Goal: Task Accomplishment & Management: Complete application form

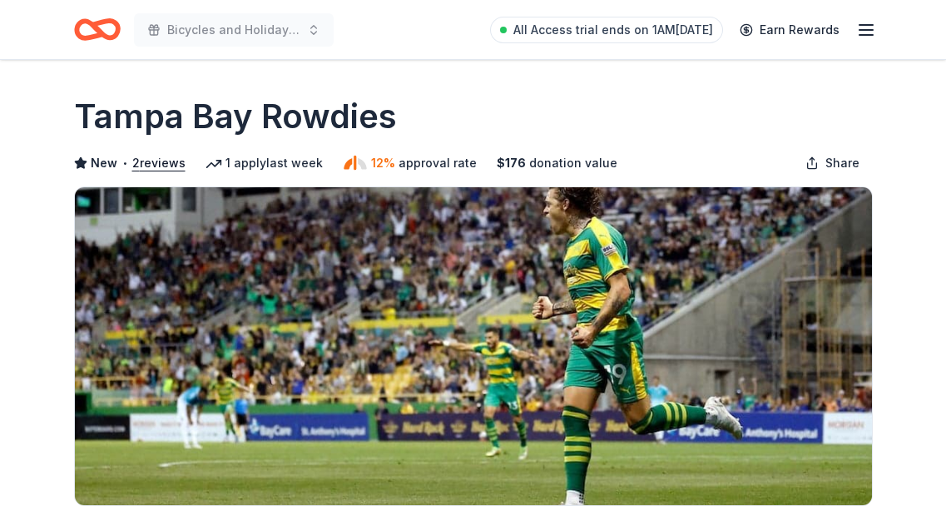
scroll to position [250, 0]
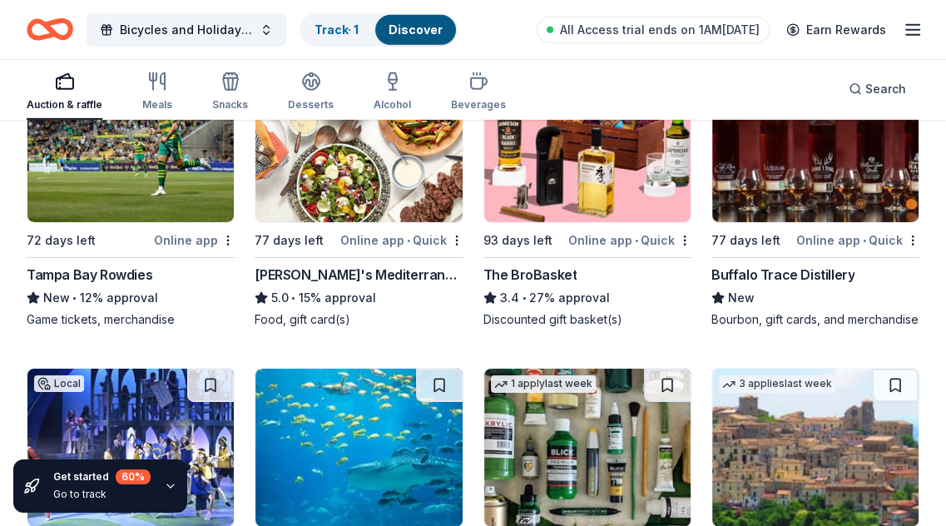
scroll to position [3965, 0]
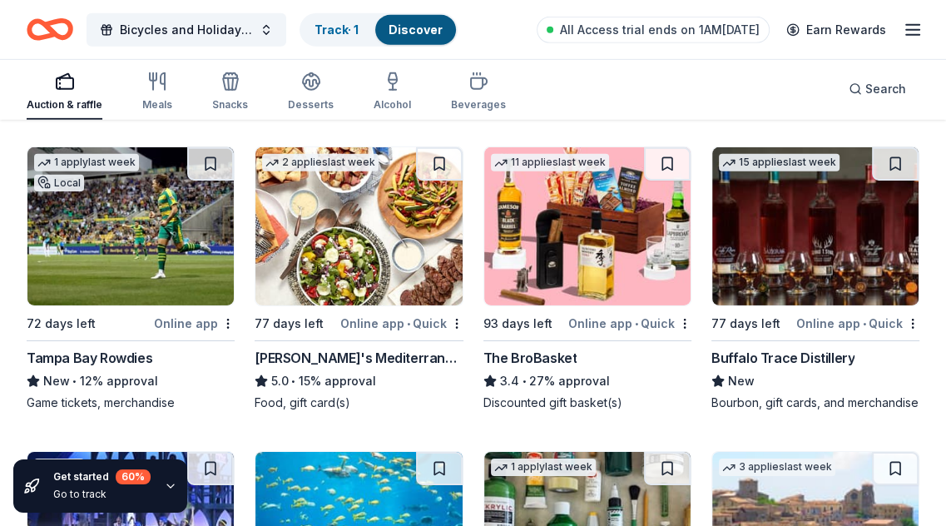
click at [343, 221] on img at bounding box center [358, 226] width 206 height 158
click at [609, 237] on img at bounding box center [587, 226] width 206 height 158
click at [778, 227] on img at bounding box center [815, 226] width 206 height 158
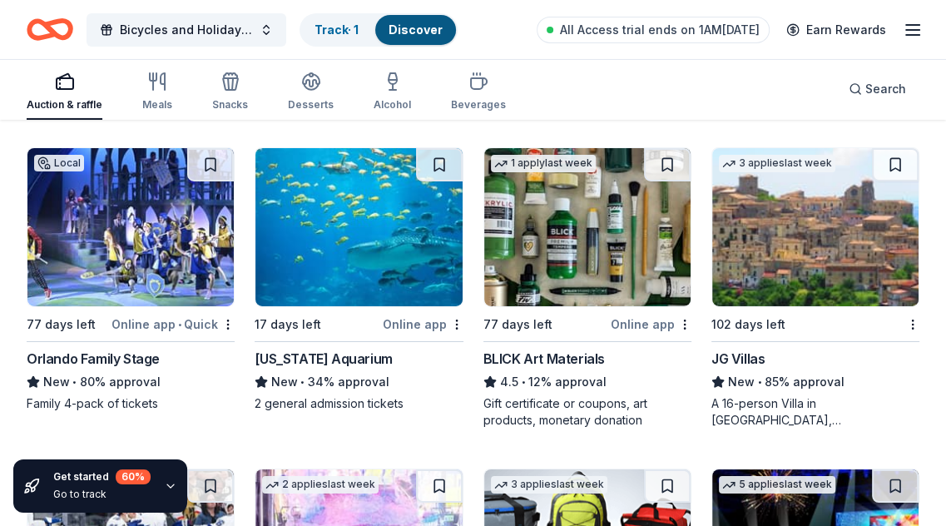
scroll to position [4297, 0]
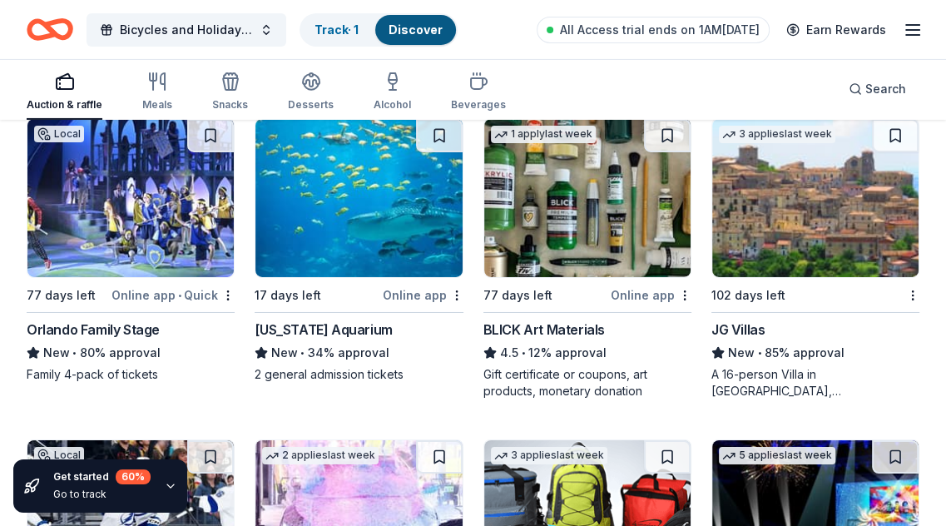
click at [93, 211] on img at bounding box center [130, 198] width 206 height 158
click at [357, 201] on img at bounding box center [358, 198] width 206 height 158
click at [769, 208] on img at bounding box center [815, 198] width 206 height 158
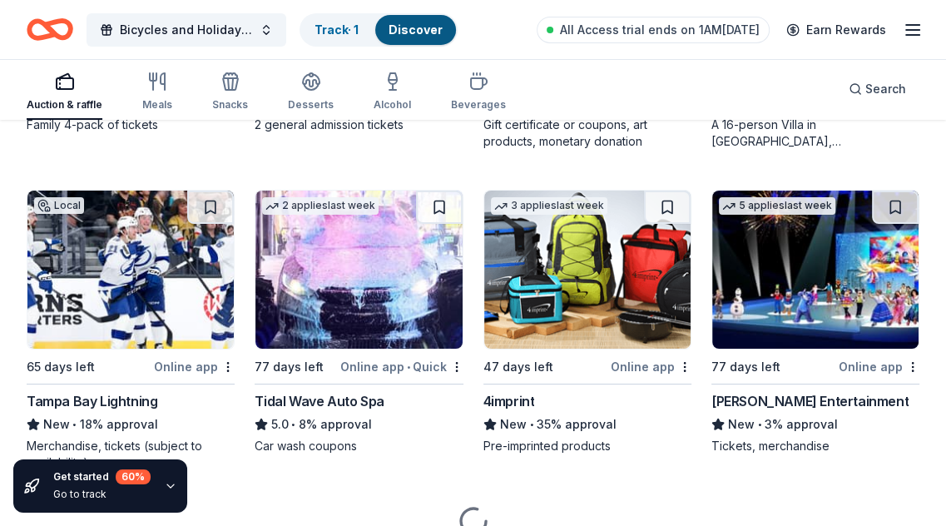
scroll to position [4622, 0]
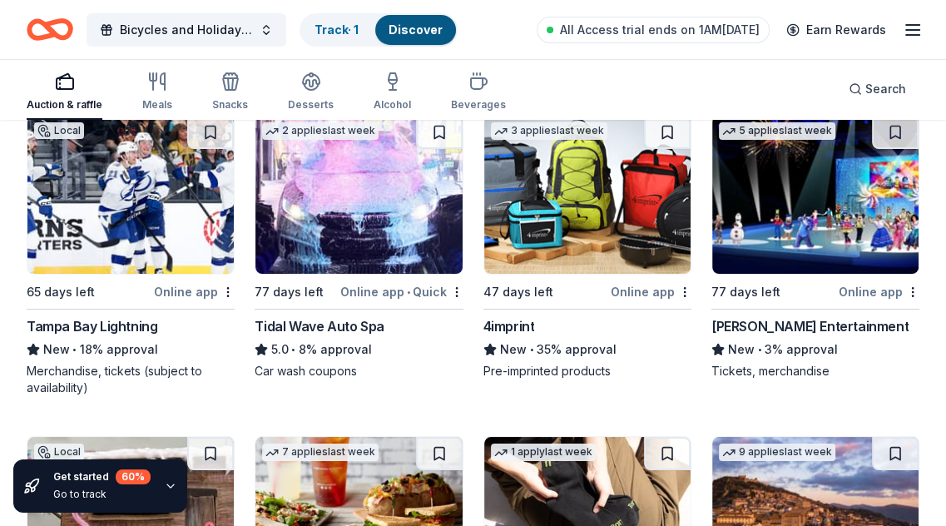
click at [133, 192] on img at bounding box center [130, 195] width 206 height 158
click at [366, 216] on img at bounding box center [358, 195] width 206 height 158
click at [612, 206] on img at bounding box center [587, 195] width 206 height 158
click at [788, 166] on img at bounding box center [815, 195] width 206 height 158
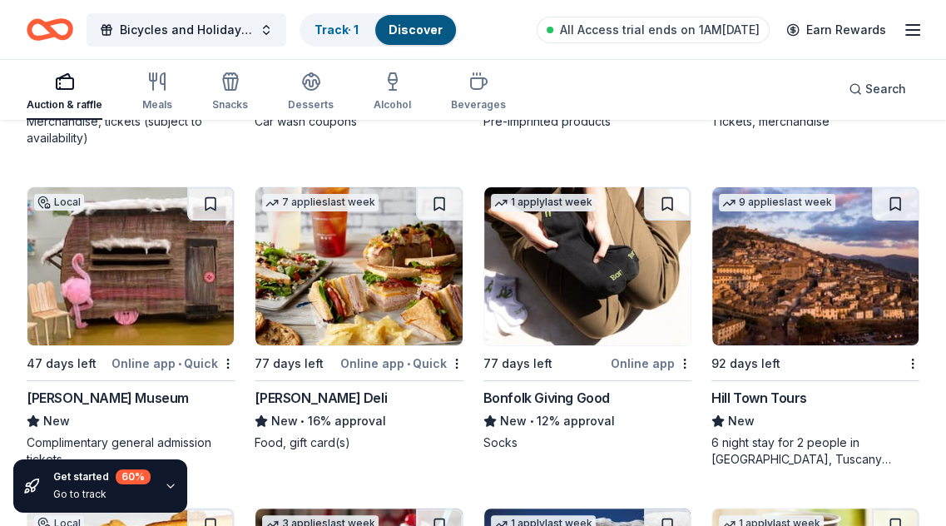
scroll to position [4955, 0]
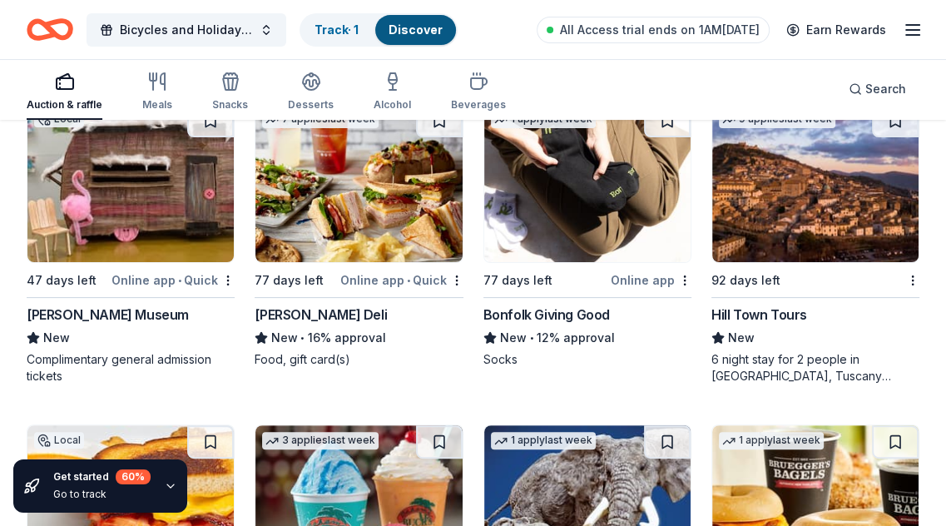
click at [98, 194] on img at bounding box center [130, 183] width 206 height 158
click at [389, 187] on img at bounding box center [358, 183] width 206 height 158
click at [578, 211] on img at bounding box center [587, 183] width 206 height 158
click at [809, 203] on img at bounding box center [815, 183] width 206 height 158
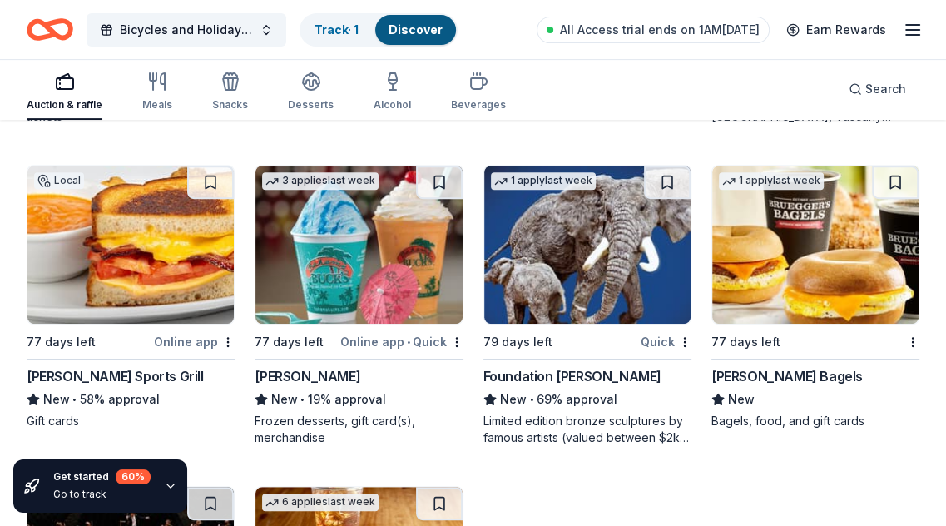
scroll to position [5205, 0]
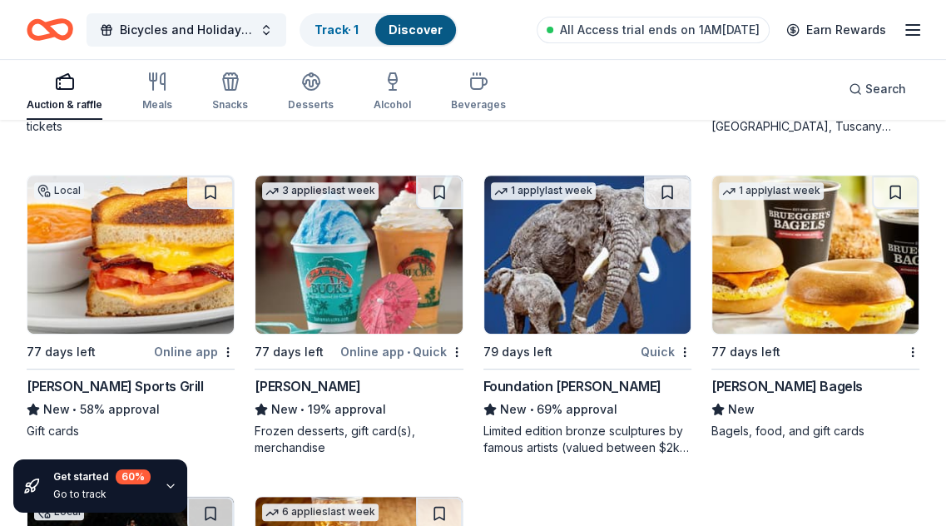
click at [139, 233] on img at bounding box center [130, 255] width 206 height 158
click at [601, 242] on img at bounding box center [587, 255] width 206 height 158
click at [782, 257] on img at bounding box center [815, 255] width 206 height 158
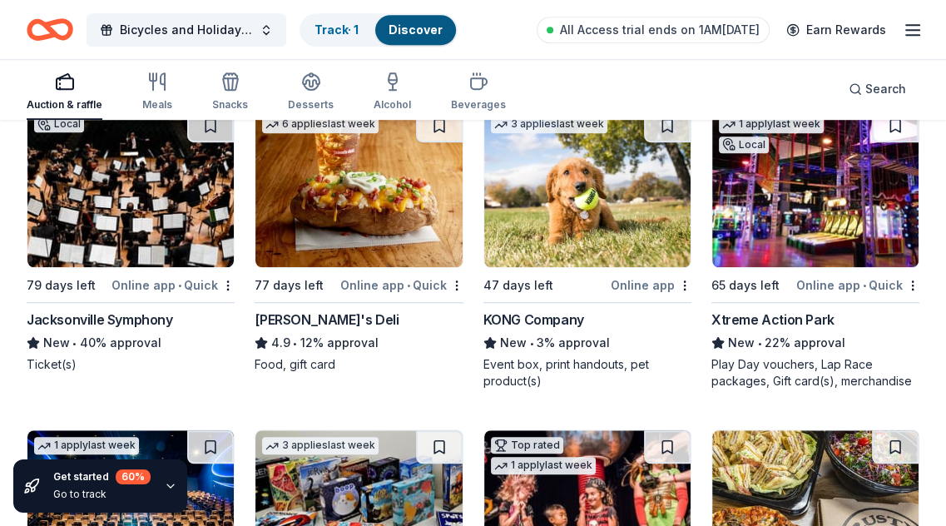
scroll to position [5621, 0]
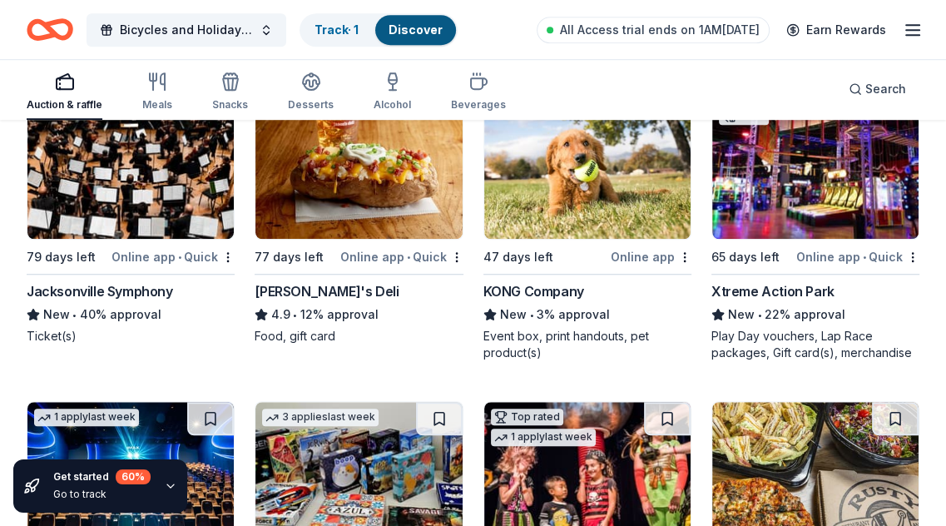
click at [160, 166] on img at bounding box center [130, 160] width 206 height 158
click at [585, 184] on img at bounding box center [587, 160] width 206 height 158
click at [756, 194] on img at bounding box center [815, 160] width 206 height 158
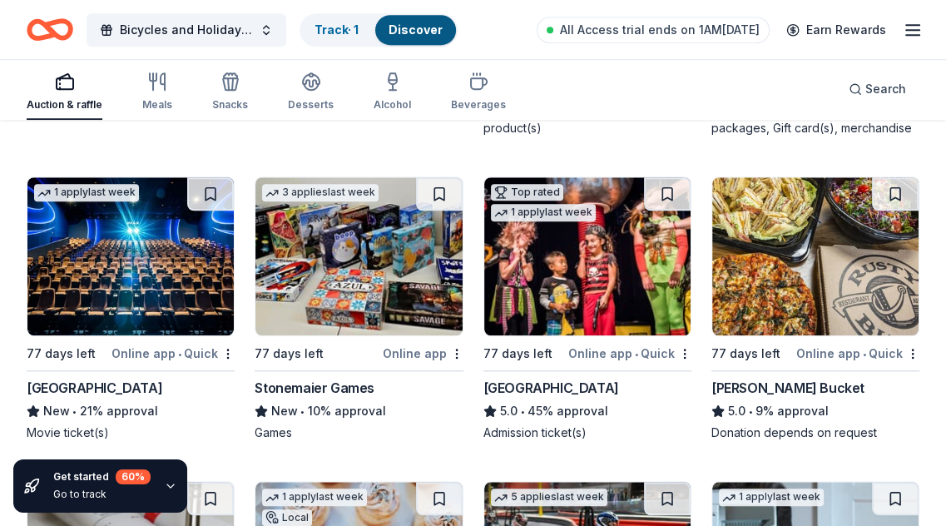
scroll to position [5870, 0]
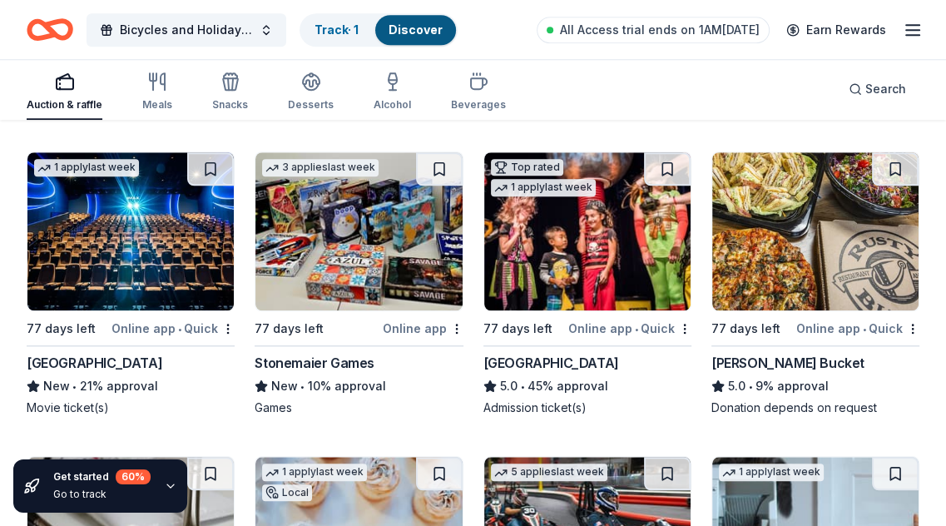
click at [142, 214] on img at bounding box center [130, 231] width 206 height 158
click at [399, 250] on img at bounding box center [358, 231] width 206 height 158
click at [656, 221] on img at bounding box center [587, 231] width 206 height 158
click at [786, 228] on img at bounding box center [815, 231] width 206 height 158
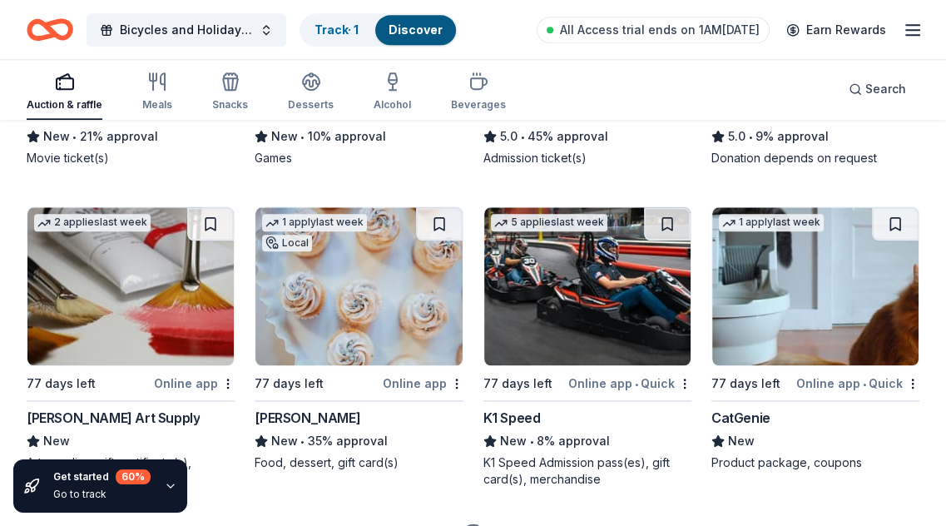
scroll to position [6203, 0]
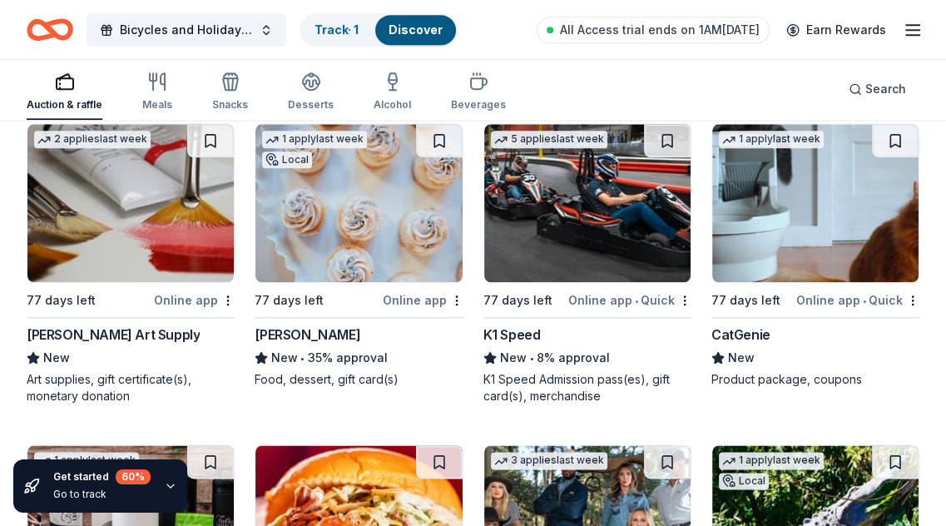
click at [150, 222] on img at bounding box center [130, 203] width 206 height 158
click at [369, 224] on img at bounding box center [358, 203] width 206 height 158
click at [612, 221] on img at bounding box center [587, 203] width 206 height 158
click at [801, 228] on img at bounding box center [815, 203] width 206 height 158
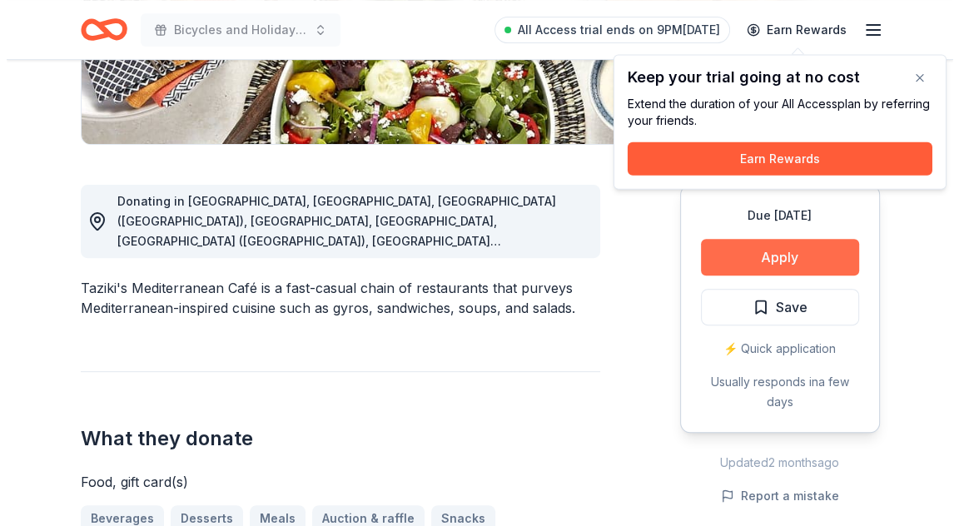
scroll to position [333, 0]
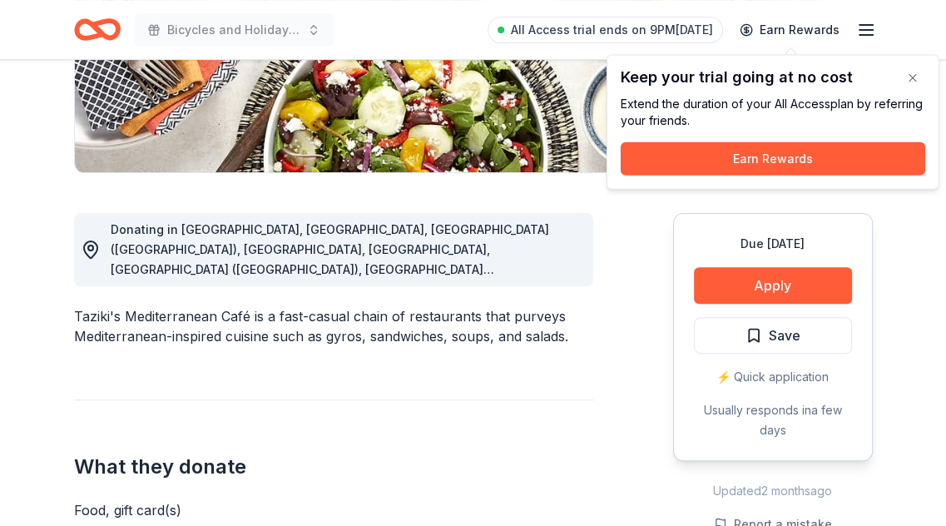
click at [757, 265] on div "Due in 77 days Apply Save ⚡️ Quick application Usually responds in a few days" at bounding box center [773, 337] width 200 height 248
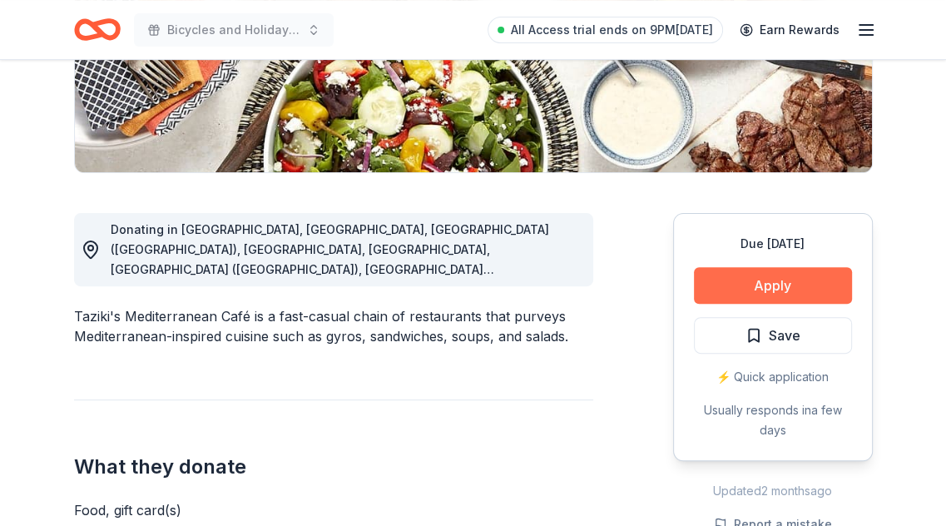
click at [772, 278] on button "Apply" at bounding box center [773, 285] width 158 height 37
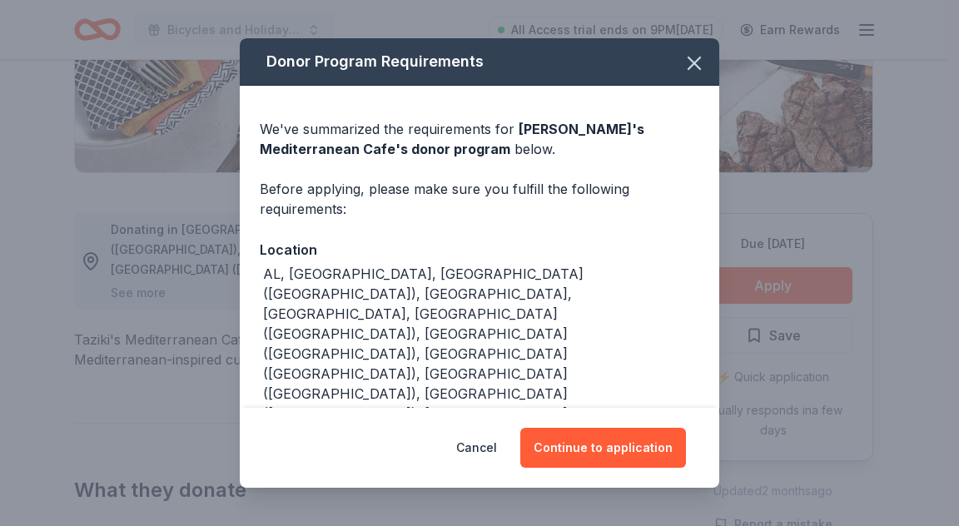
scroll to position [24, 0]
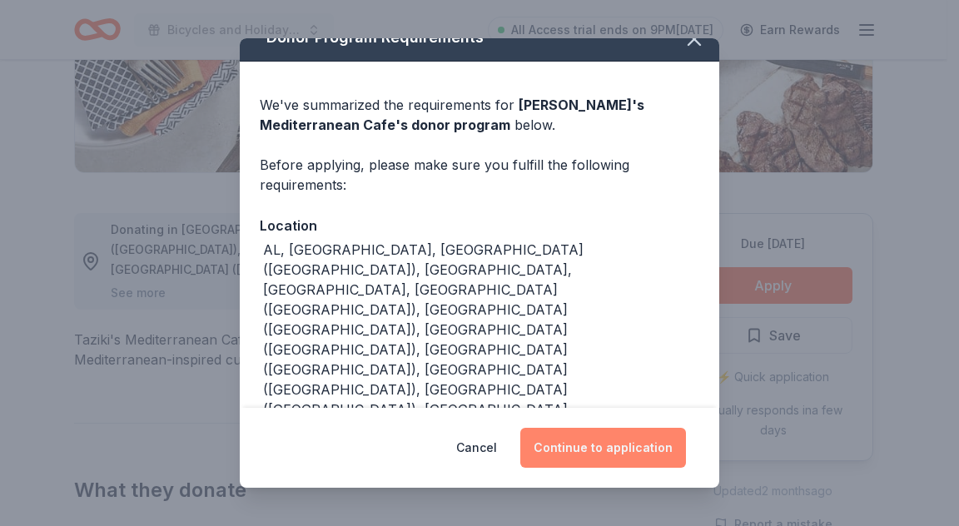
click at [600, 457] on button "Continue to application" at bounding box center [603, 448] width 166 height 40
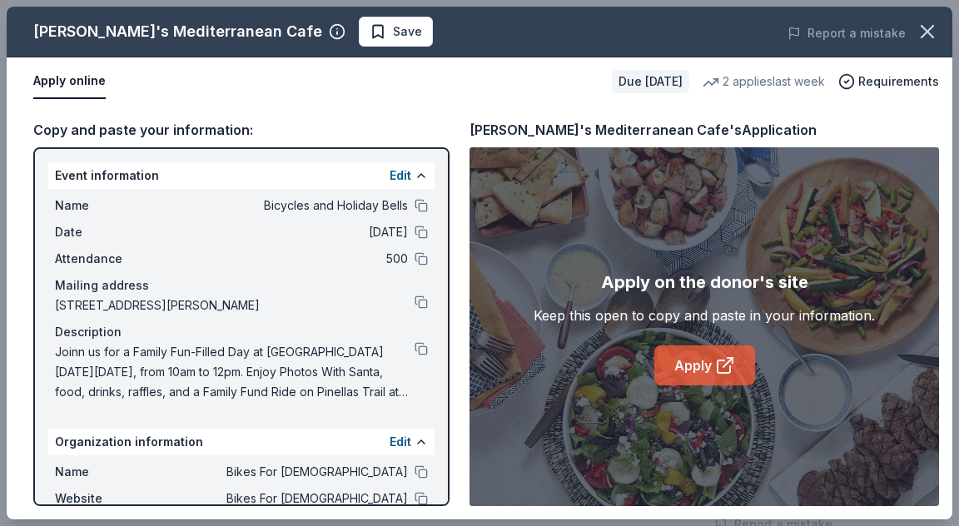
click at [688, 360] on link "Apply" at bounding box center [704, 365] width 101 height 40
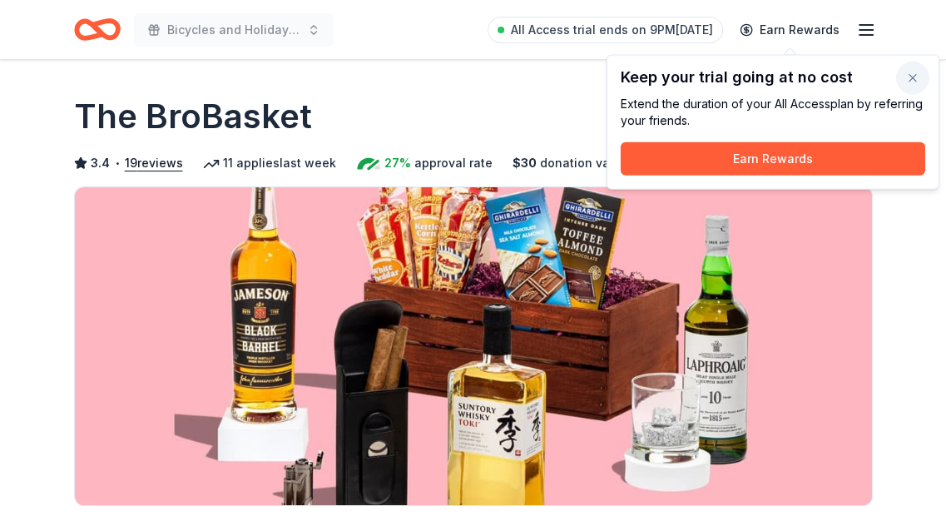
click at [919, 78] on button "button" at bounding box center [912, 78] width 33 height 33
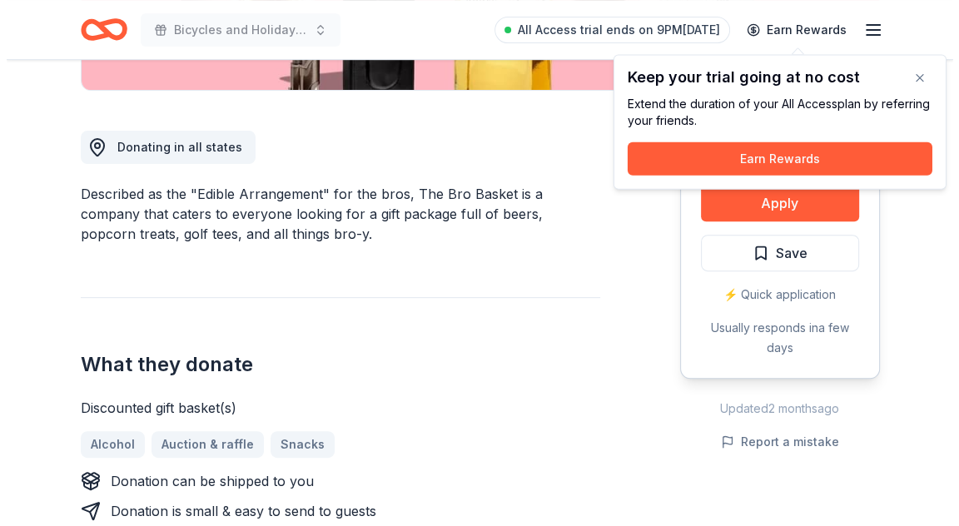
scroll to position [416, 0]
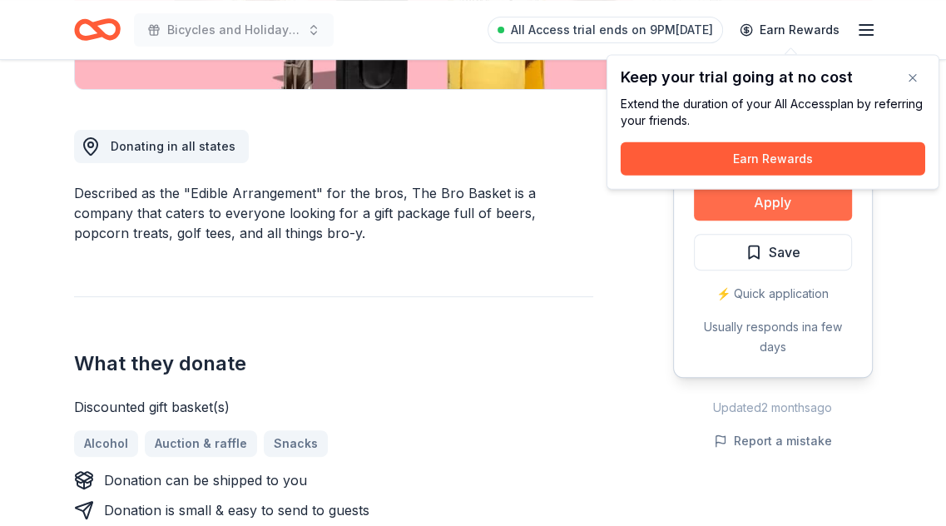
click at [761, 206] on button "Apply" at bounding box center [773, 202] width 158 height 37
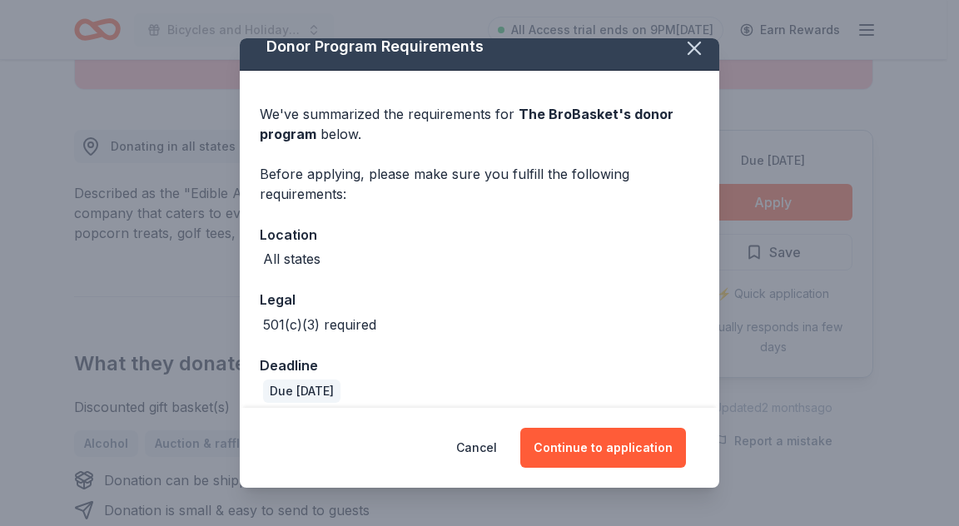
scroll to position [30, 0]
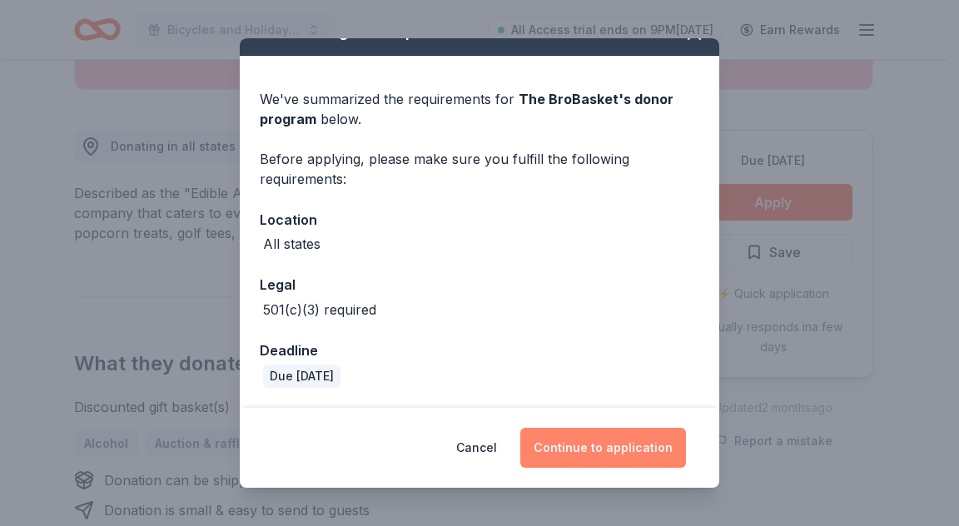
click at [609, 437] on button "Continue to application" at bounding box center [603, 448] width 166 height 40
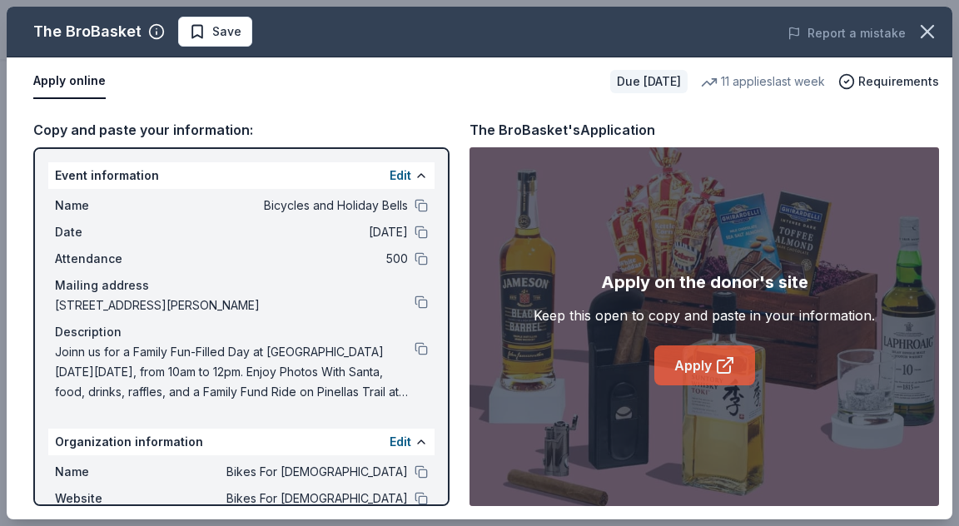
click at [709, 357] on link "Apply" at bounding box center [704, 365] width 101 height 40
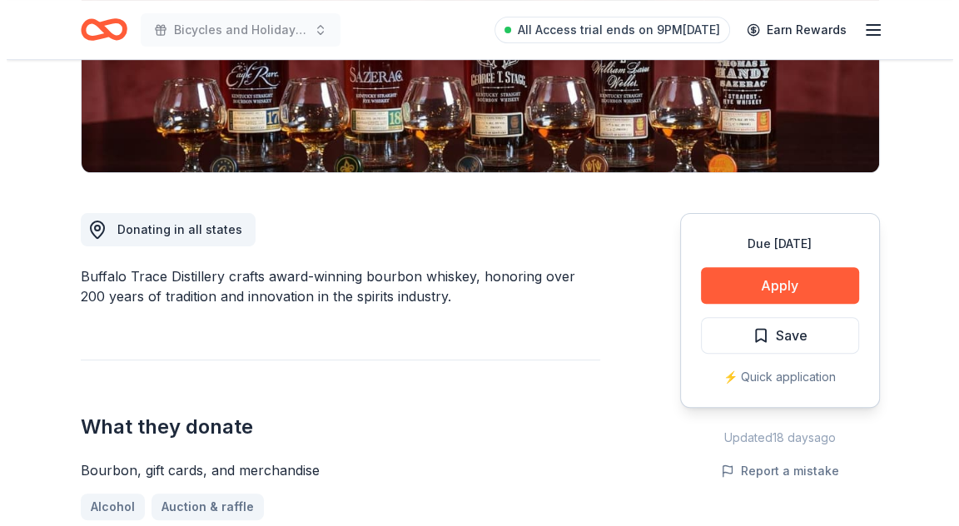
scroll to position [499, 0]
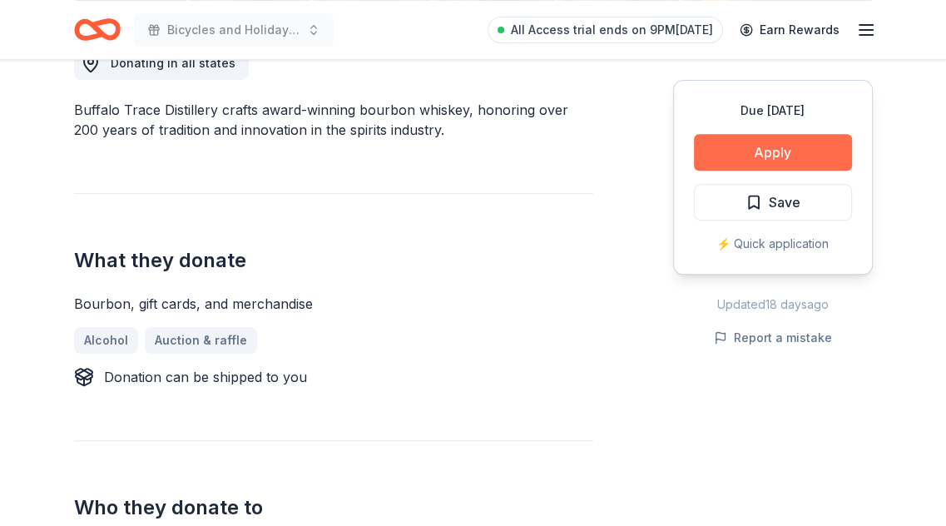
click at [741, 154] on button "Apply" at bounding box center [773, 152] width 158 height 37
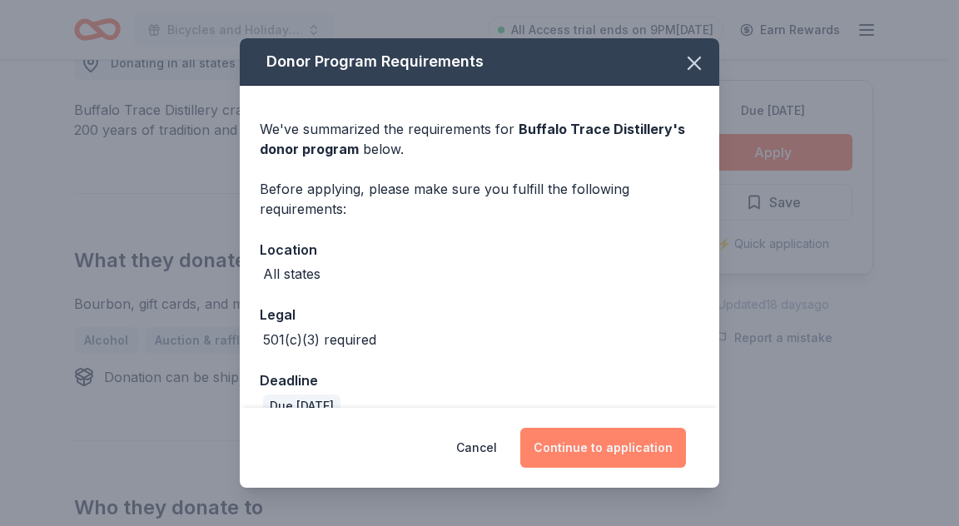
click at [626, 452] on button "Continue to application" at bounding box center [603, 448] width 166 height 40
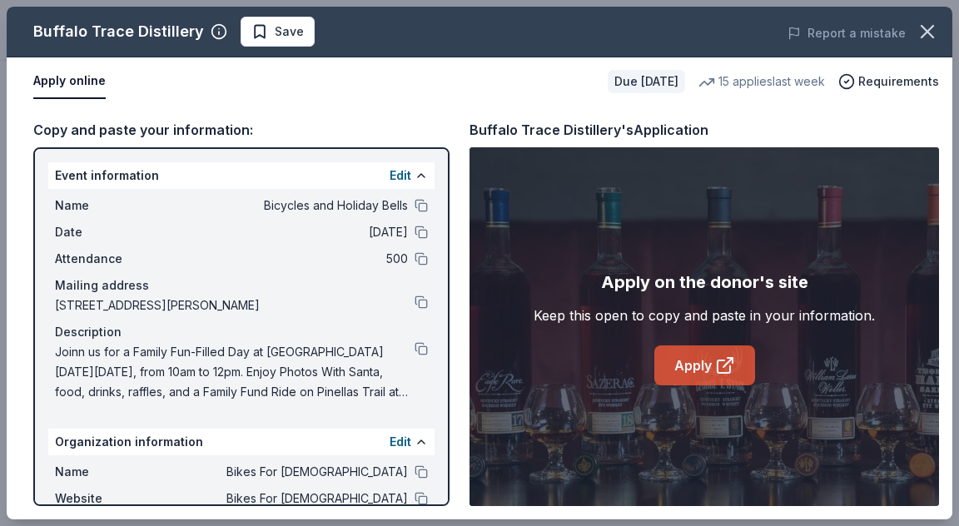
click at [732, 367] on icon at bounding box center [725, 365] width 20 height 20
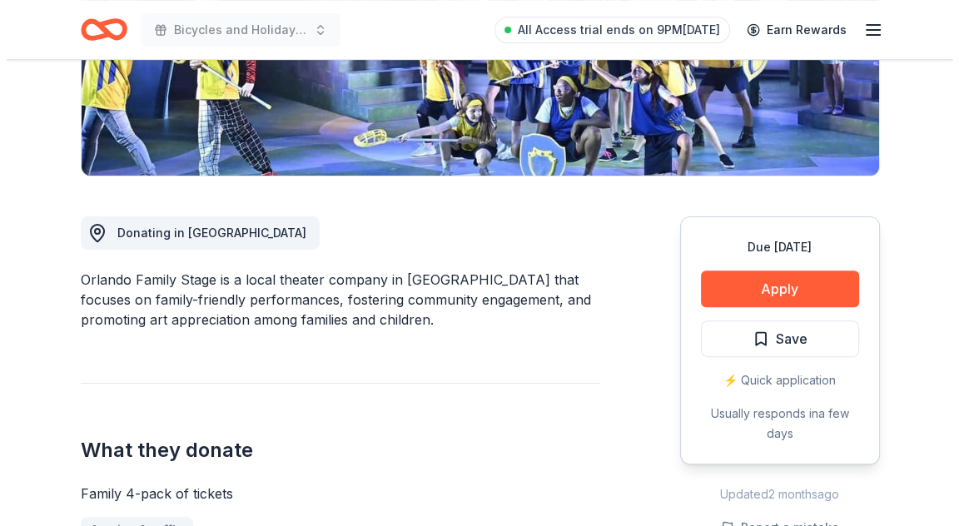
scroll to position [333, 0]
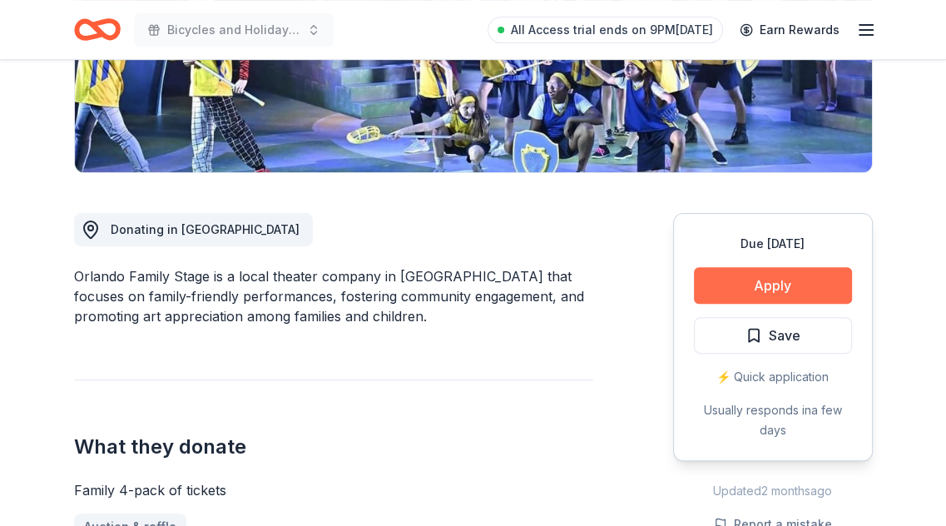
click at [782, 287] on button "Apply" at bounding box center [773, 285] width 158 height 37
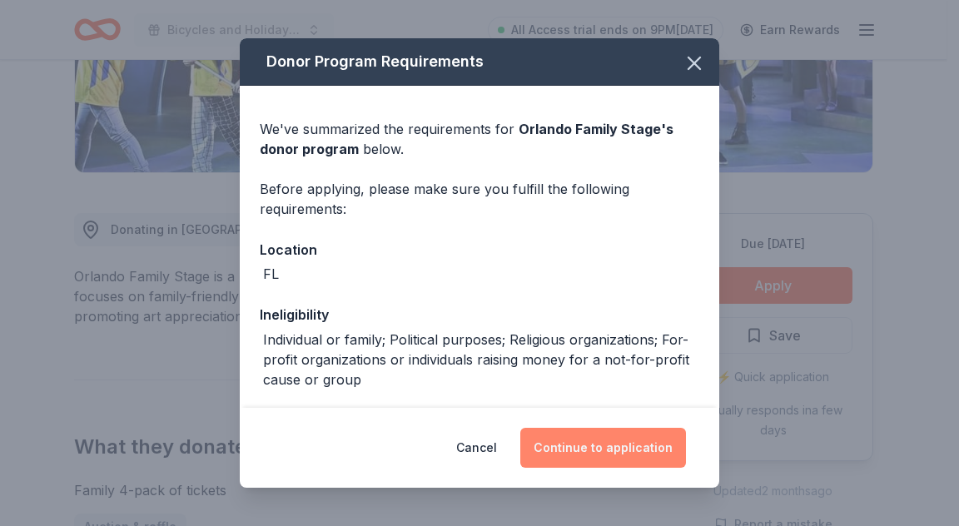
click at [611, 444] on button "Continue to application" at bounding box center [603, 448] width 166 height 40
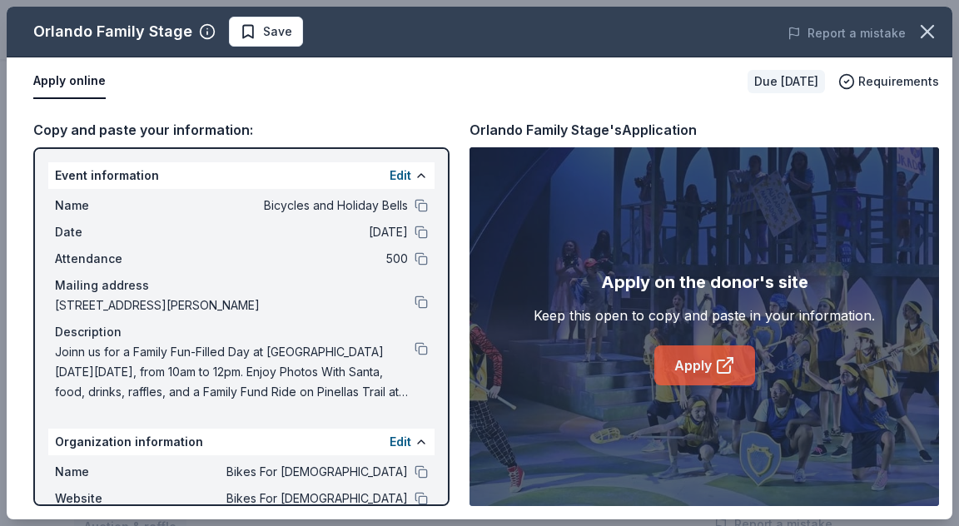
click at [670, 372] on link "Apply" at bounding box center [704, 365] width 101 height 40
click at [414, 348] on button at bounding box center [420, 348] width 13 height 13
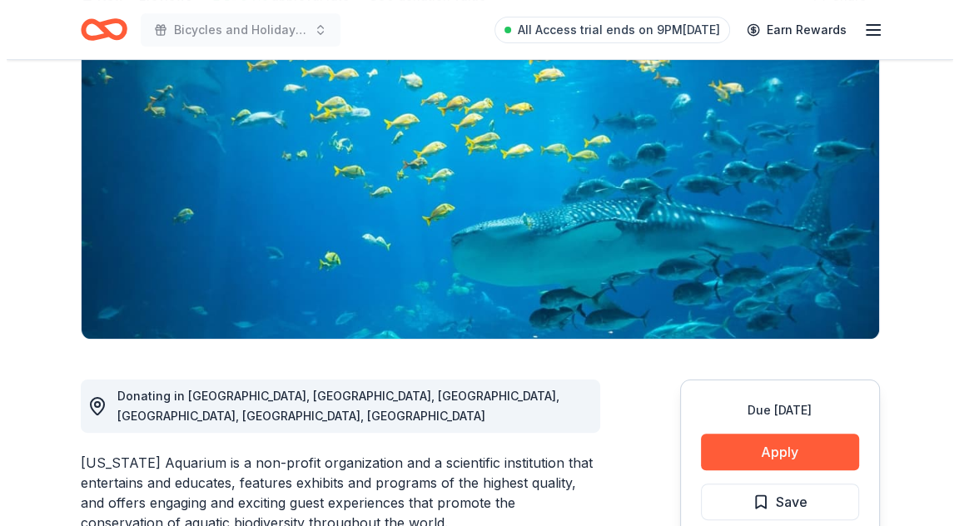
scroll to position [416, 0]
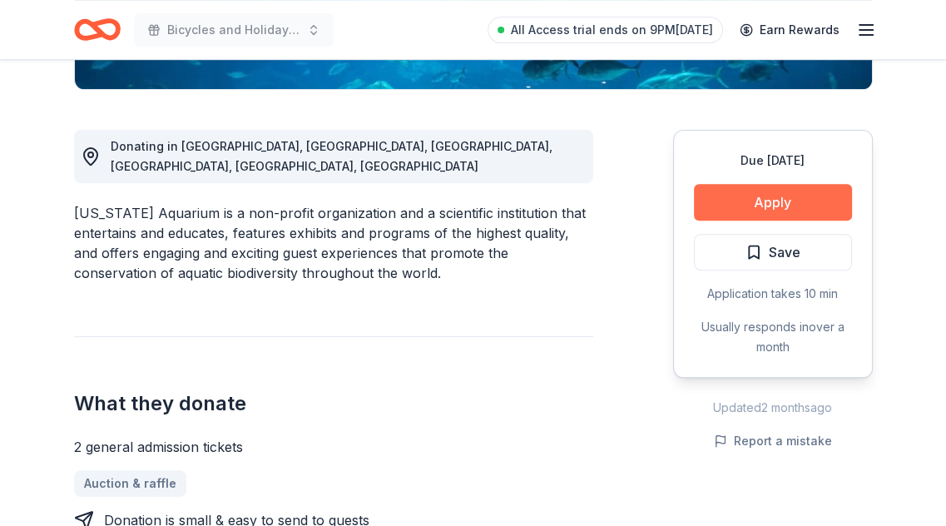
click at [784, 211] on button "Apply" at bounding box center [773, 202] width 158 height 37
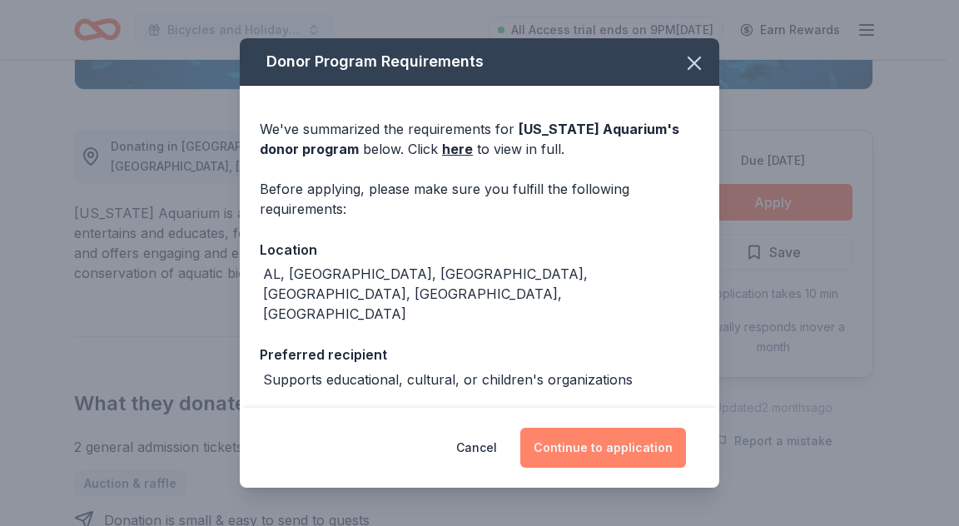
click at [602, 430] on button "Continue to application" at bounding box center [603, 448] width 166 height 40
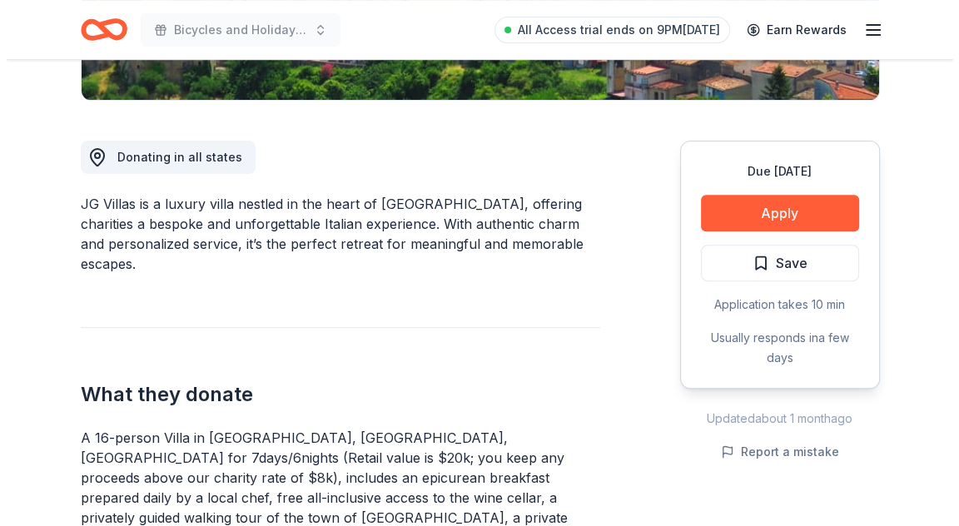
scroll to position [416, 0]
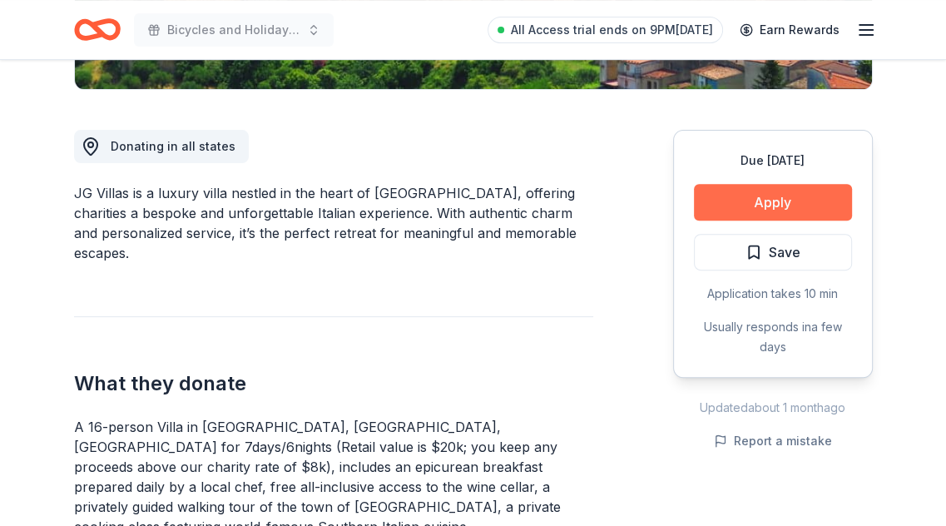
click at [761, 198] on button "Apply" at bounding box center [773, 202] width 158 height 37
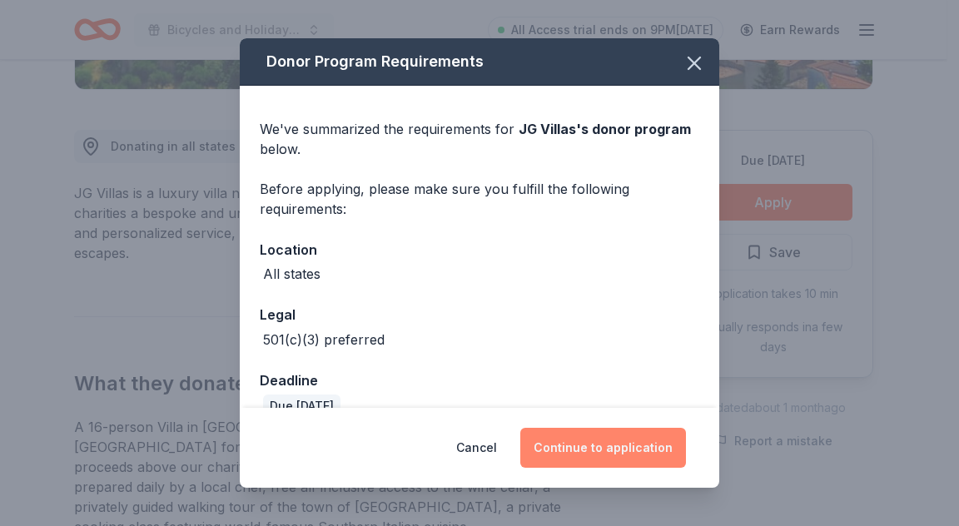
click at [596, 447] on button "Continue to application" at bounding box center [603, 448] width 166 height 40
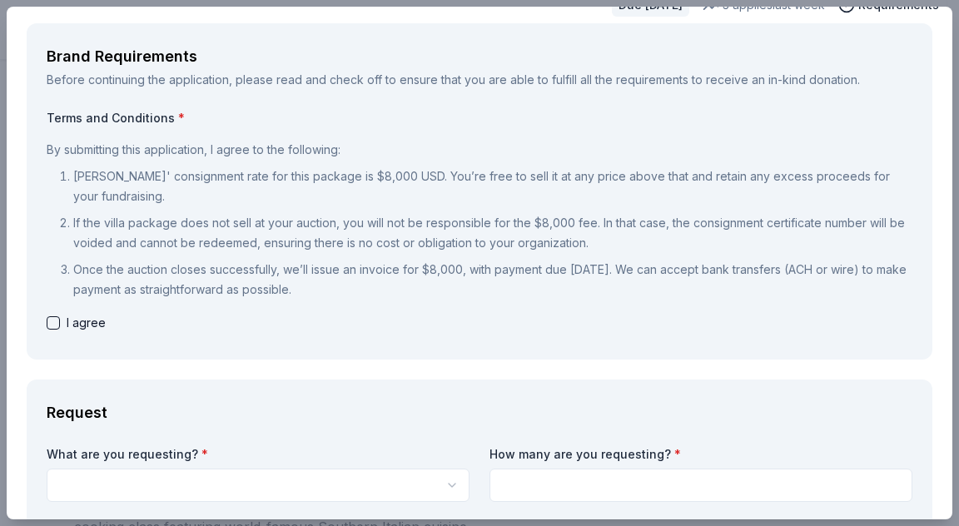
scroll to position [0, 0]
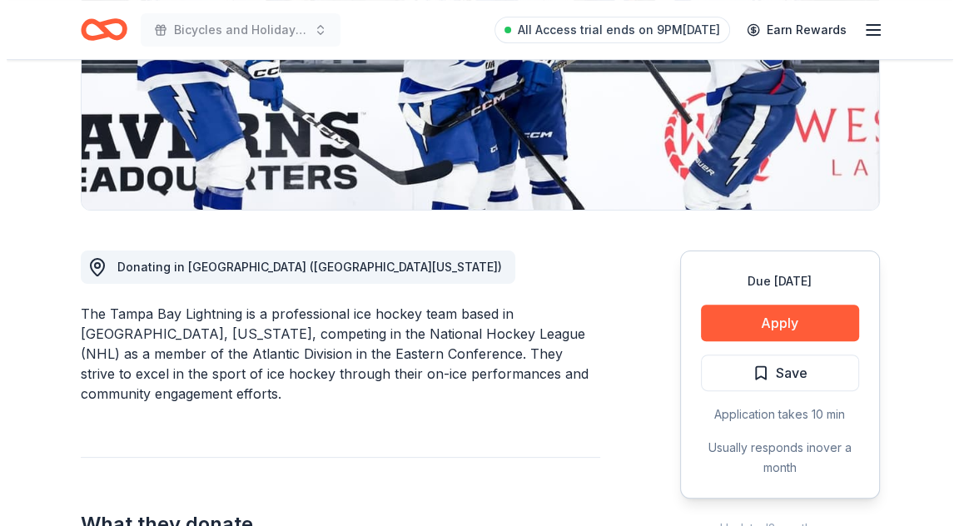
scroll to position [416, 0]
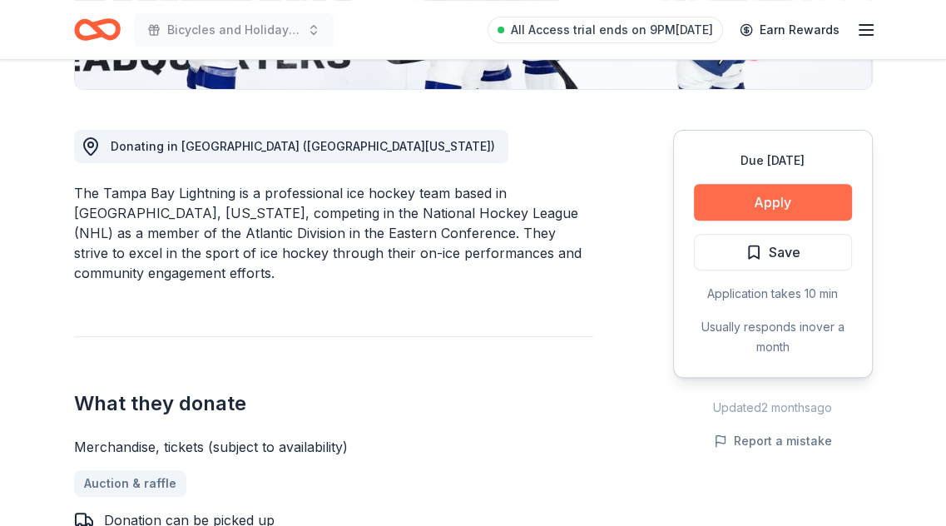
click at [734, 209] on button "Apply" at bounding box center [773, 202] width 158 height 37
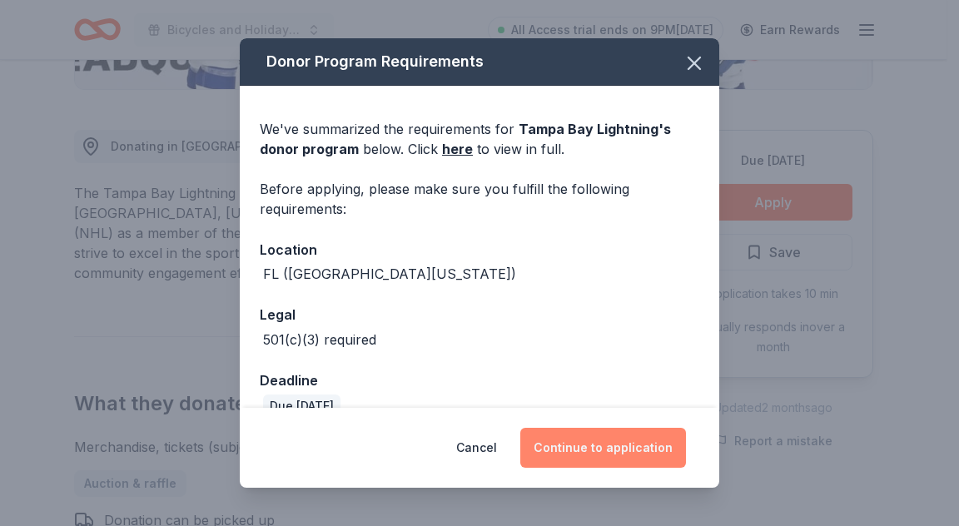
click at [591, 446] on button "Continue to application" at bounding box center [603, 448] width 166 height 40
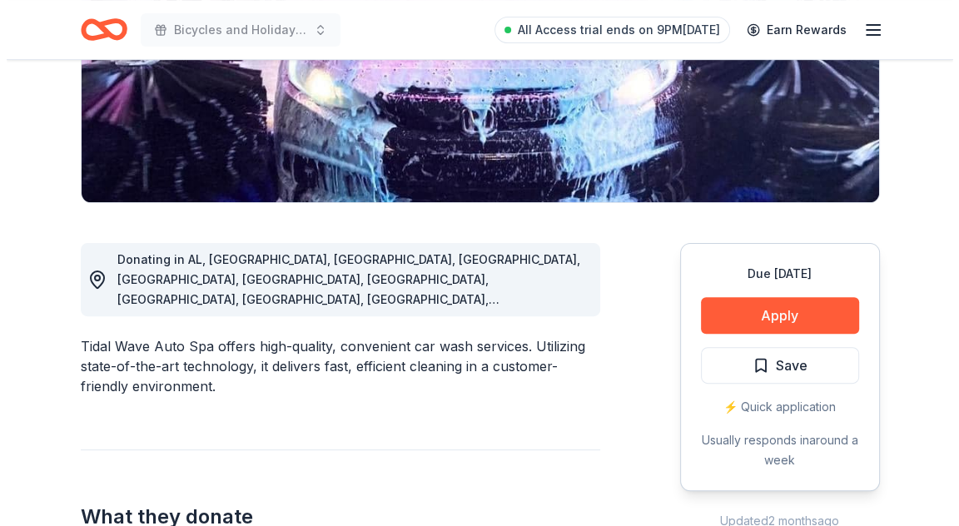
scroll to position [333, 0]
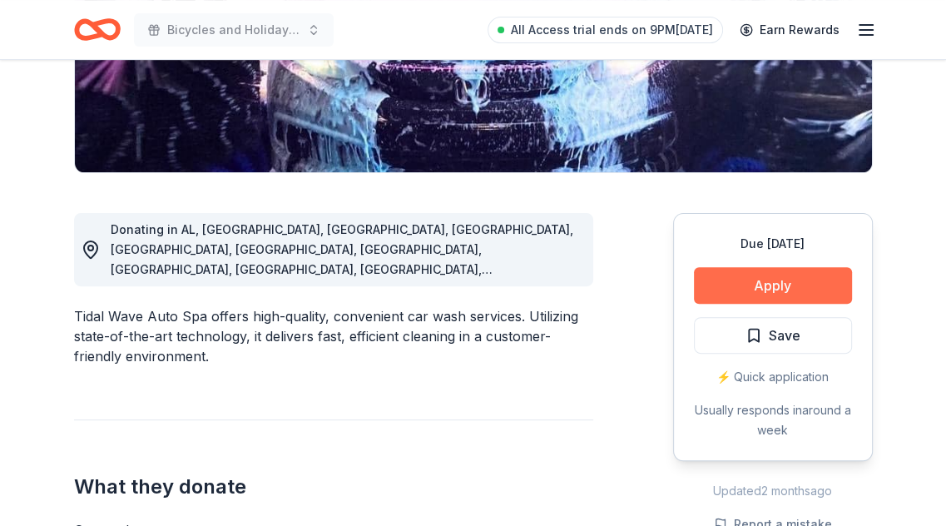
click at [707, 270] on button "Apply" at bounding box center [773, 285] width 158 height 37
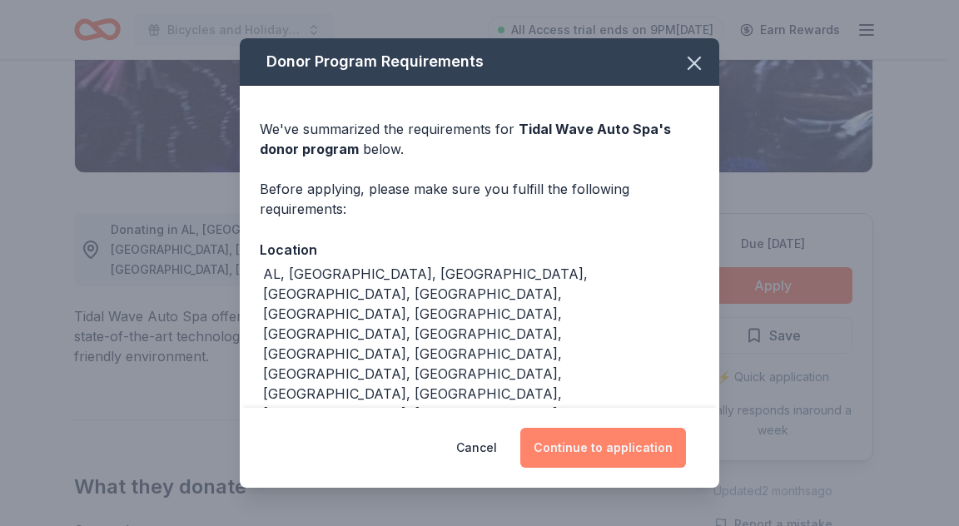
click at [660, 460] on button "Continue to application" at bounding box center [603, 448] width 166 height 40
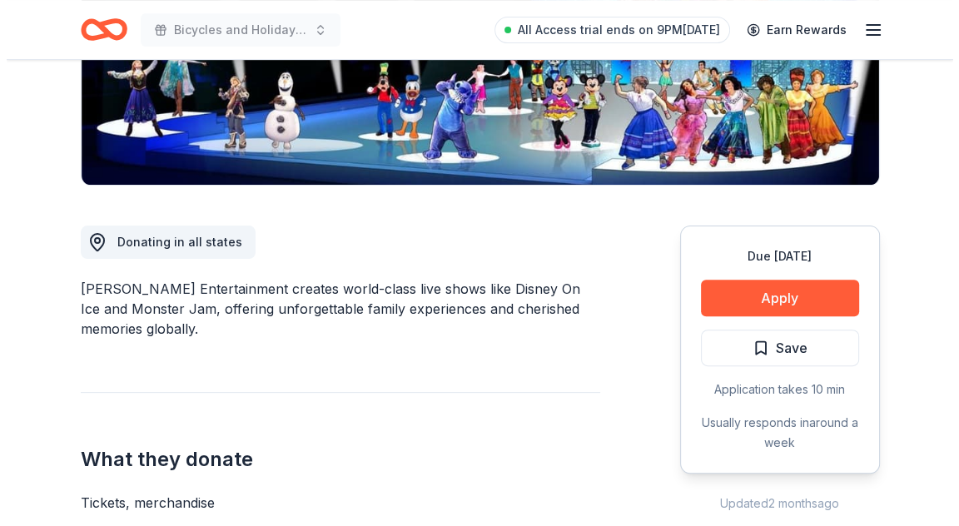
scroll to position [333, 0]
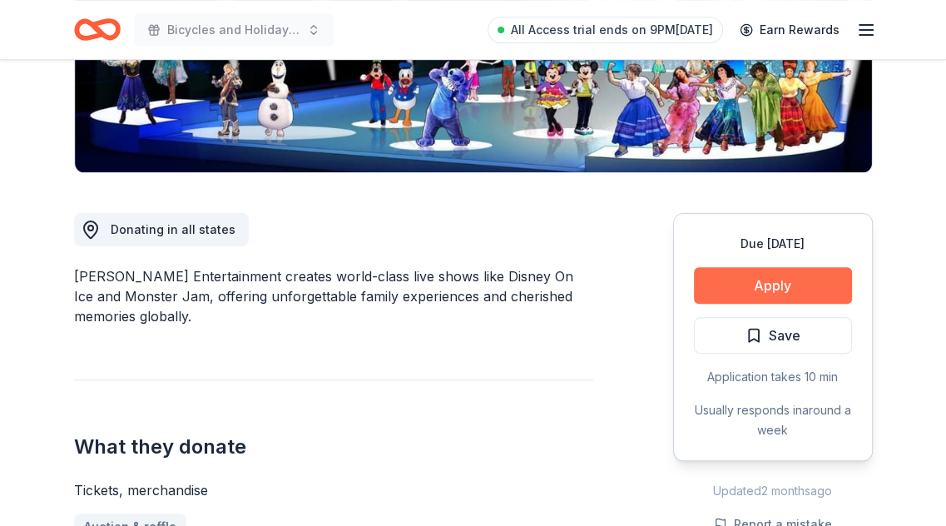
click at [789, 285] on button "Apply" at bounding box center [773, 285] width 158 height 37
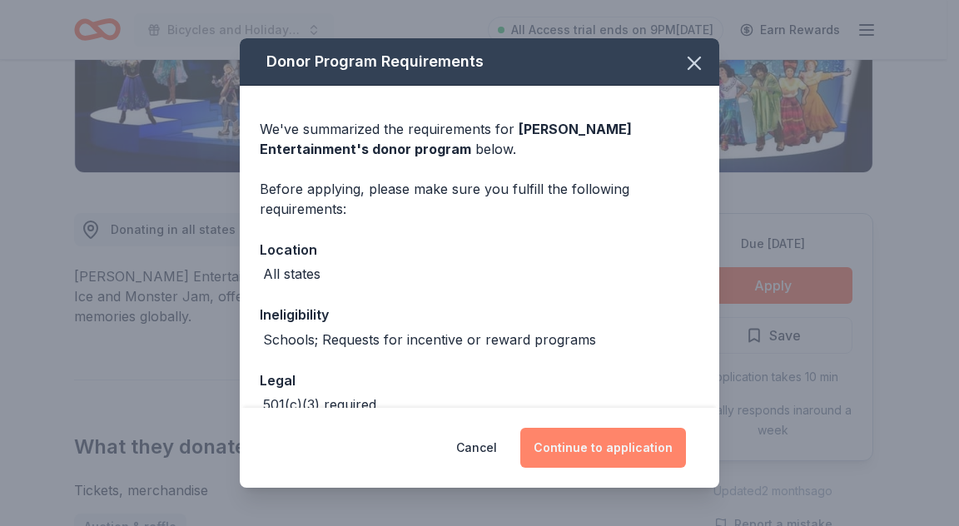
click at [636, 444] on button "Continue to application" at bounding box center [603, 448] width 166 height 40
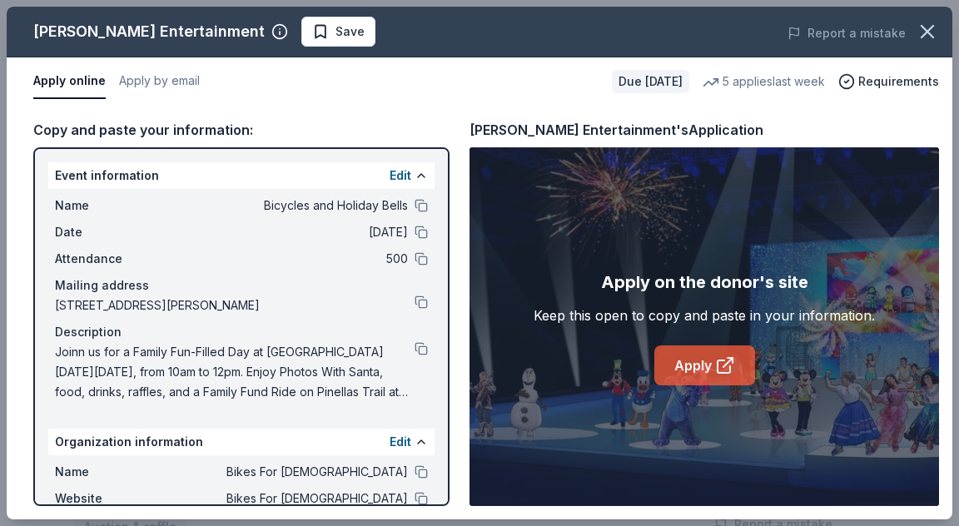
click at [702, 377] on link "Apply" at bounding box center [704, 365] width 101 height 40
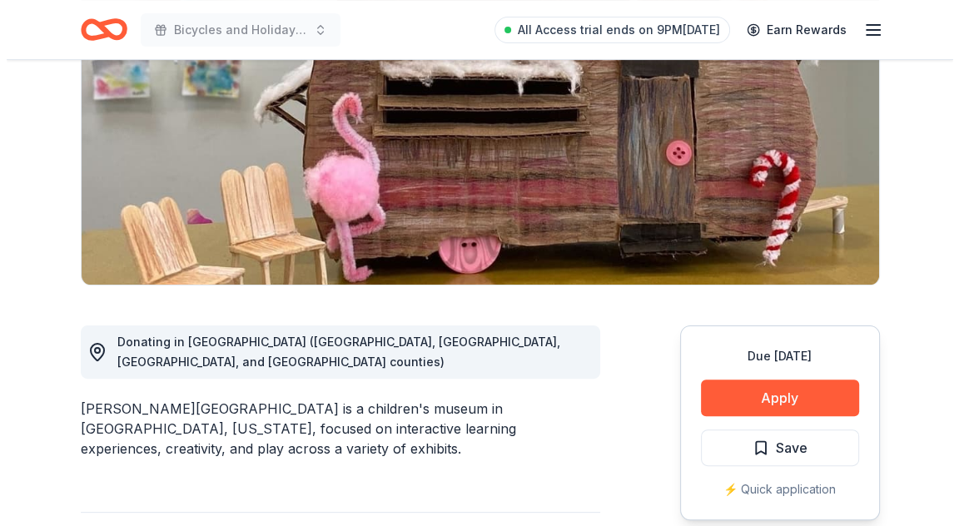
scroll to position [250, 0]
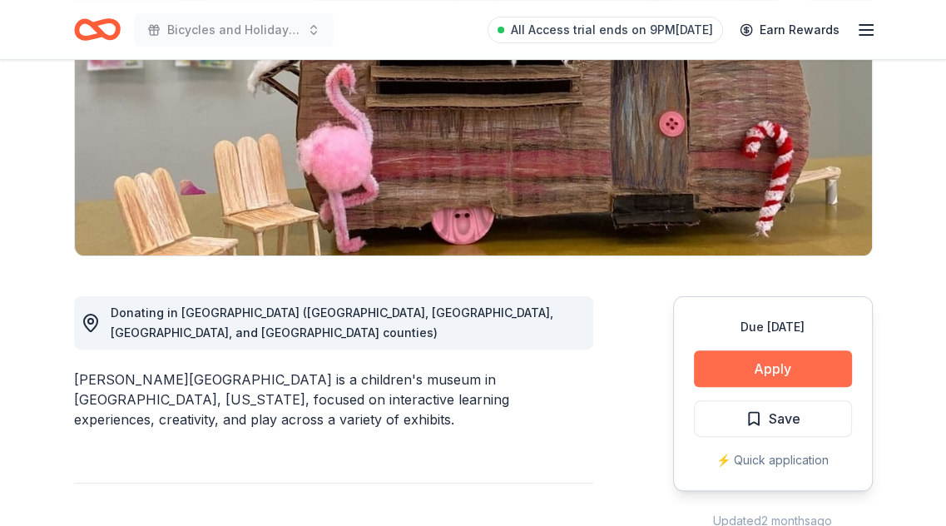
click at [750, 358] on button "Apply" at bounding box center [773, 368] width 158 height 37
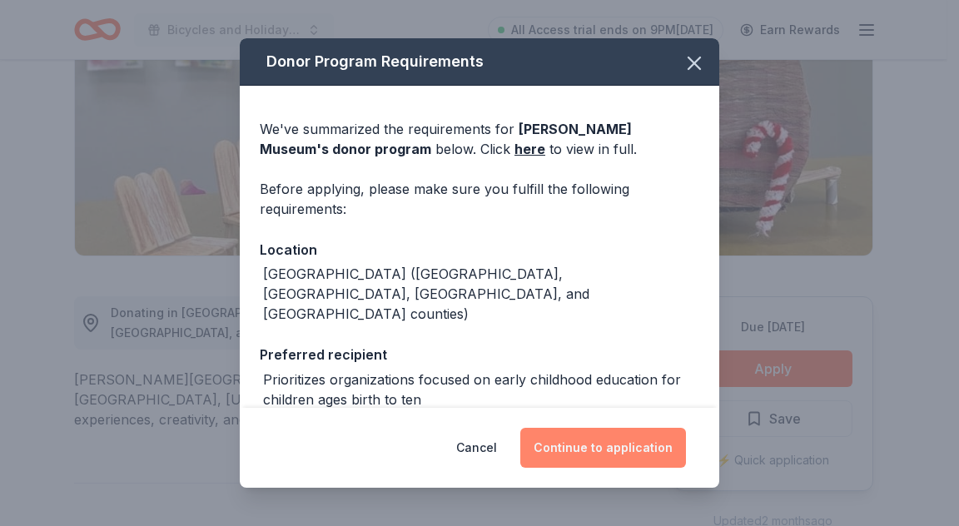
click at [650, 458] on button "Continue to application" at bounding box center [603, 448] width 166 height 40
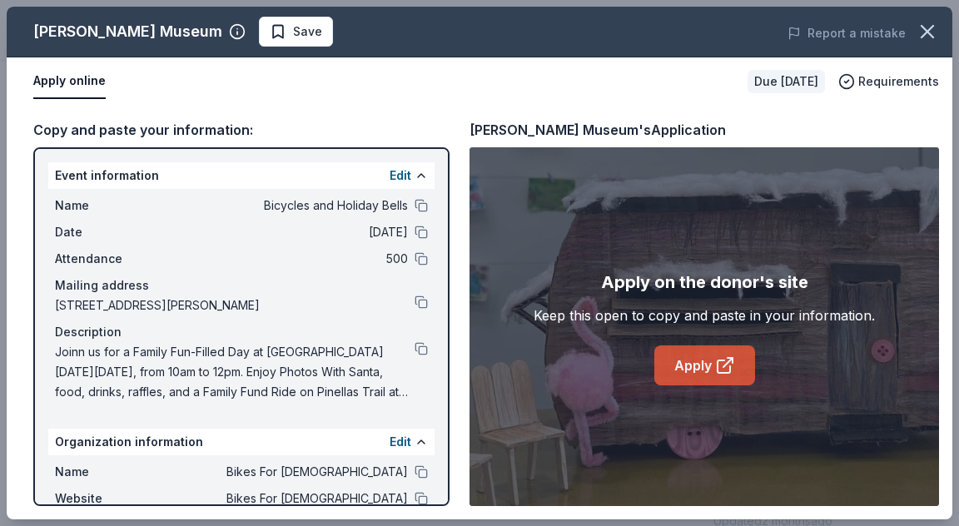
click at [707, 358] on link "Apply" at bounding box center [704, 365] width 101 height 40
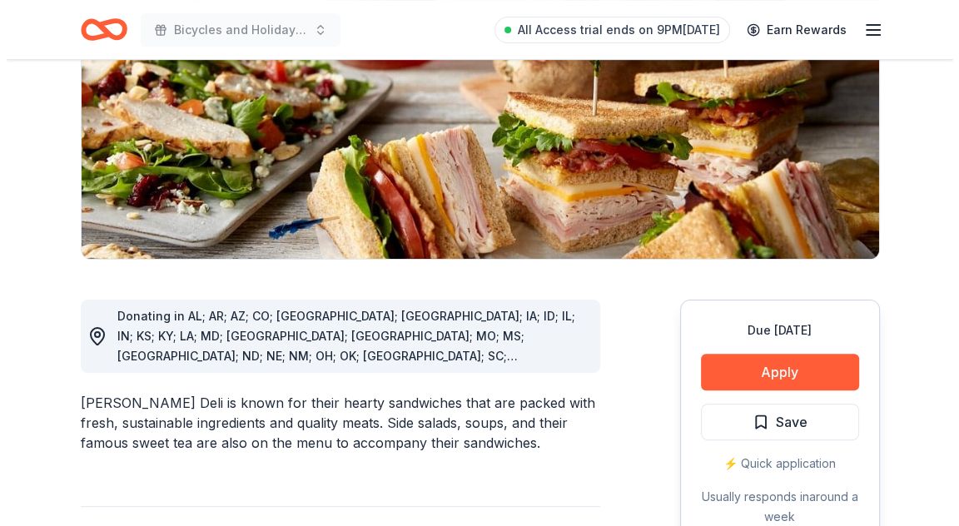
scroll to position [250, 0]
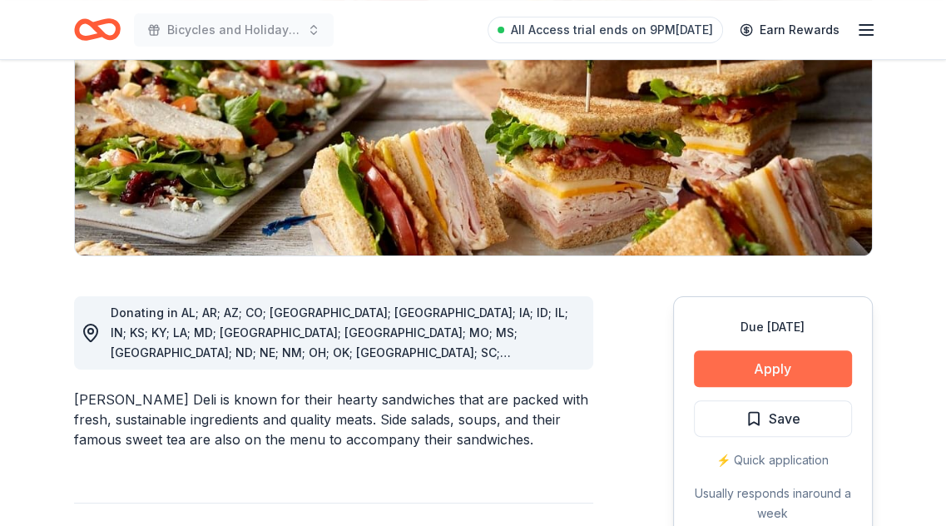
click at [767, 379] on button "Apply" at bounding box center [773, 368] width 158 height 37
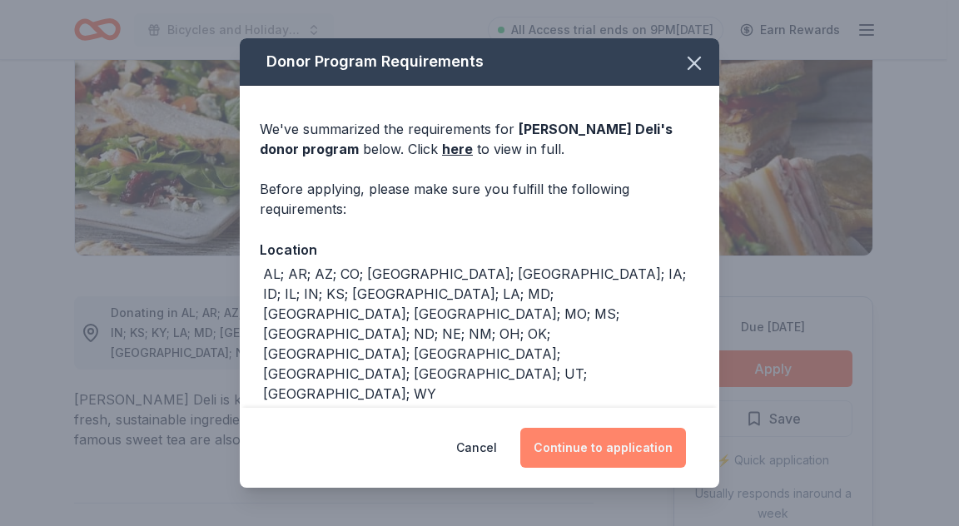
click at [632, 451] on button "Continue to application" at bounding box center [603, 448] width 166 height 40
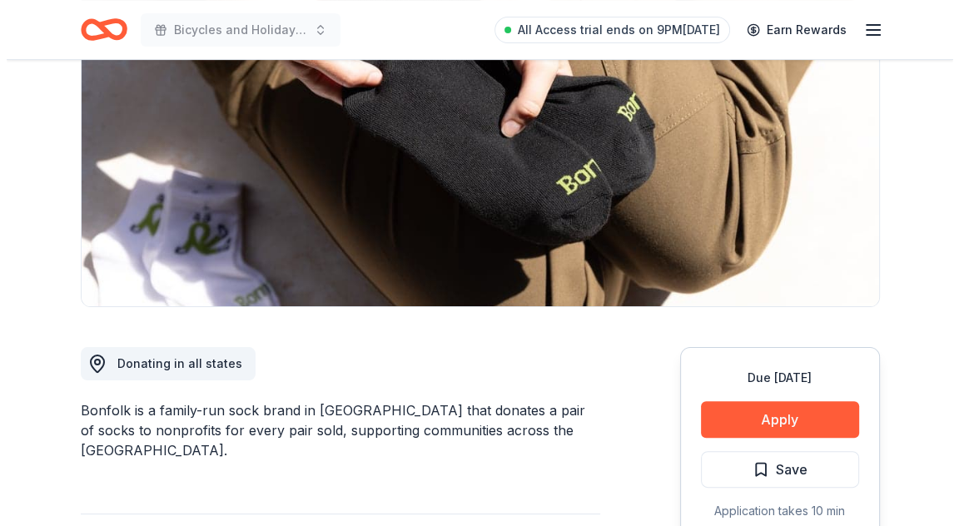
scroll to position [250, 0]
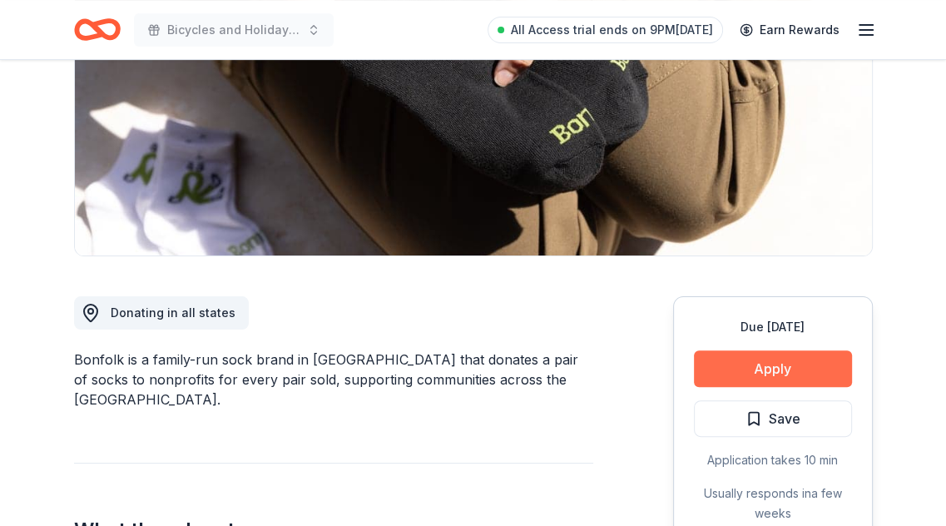
click at [734, 362] on button "Apply" at bounding box center [773, 368] width 158 height 37
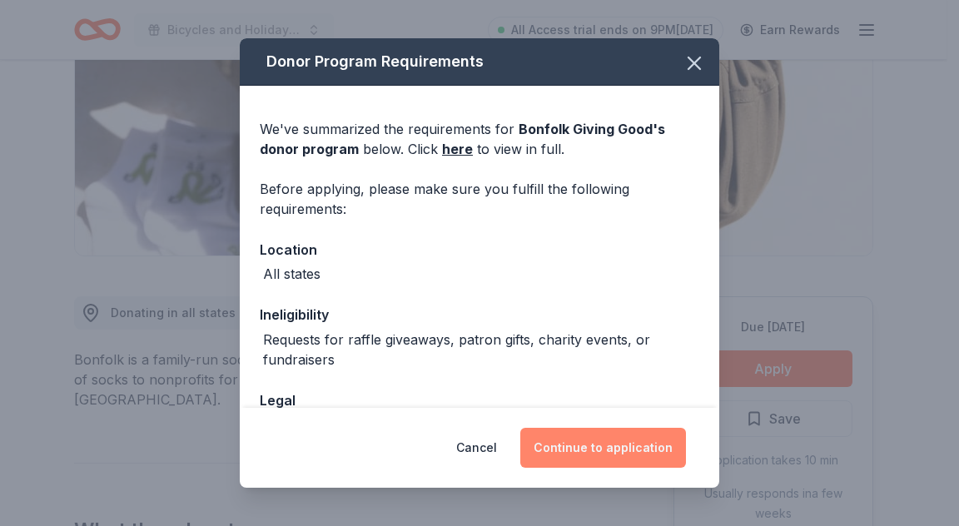
click at [600, 450] on button "Continue to application" at bounding box center [603, 448] width 166 height 40
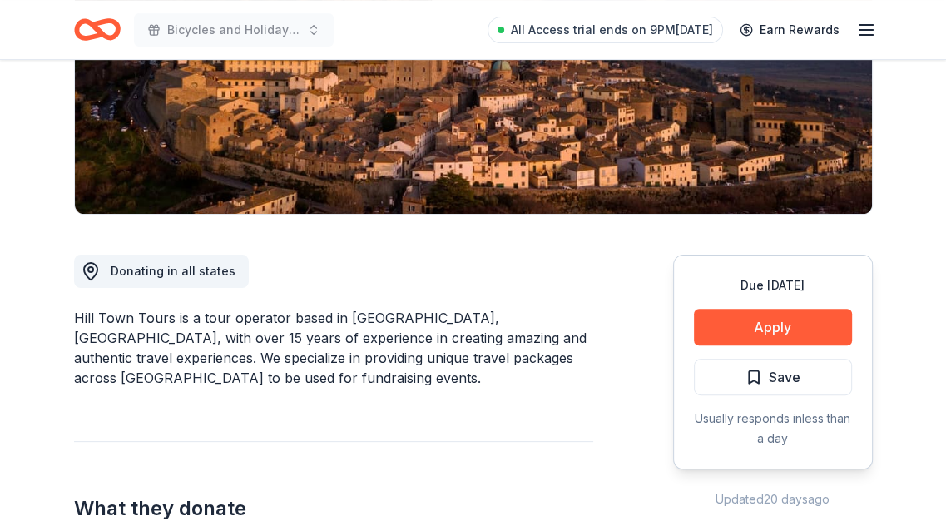
scroll to position [333, 0]
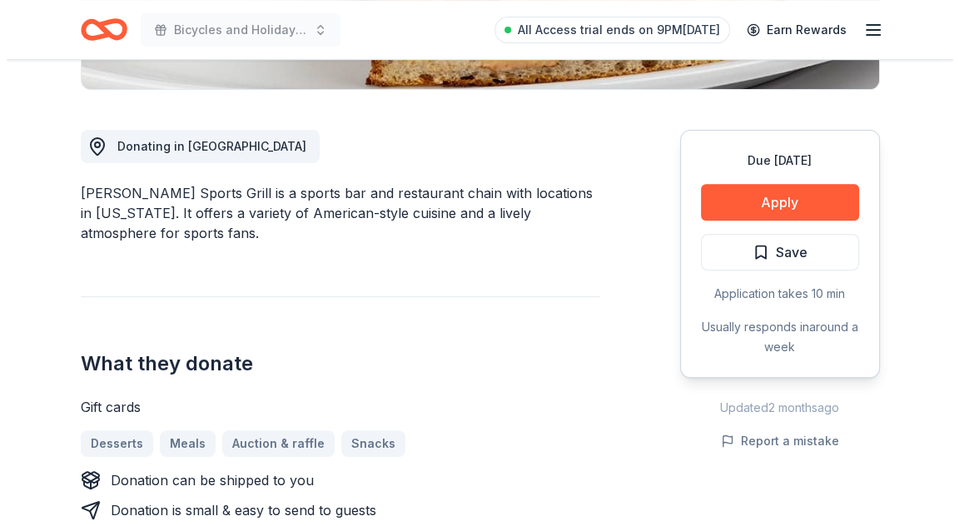
scroll to position [499, 0]
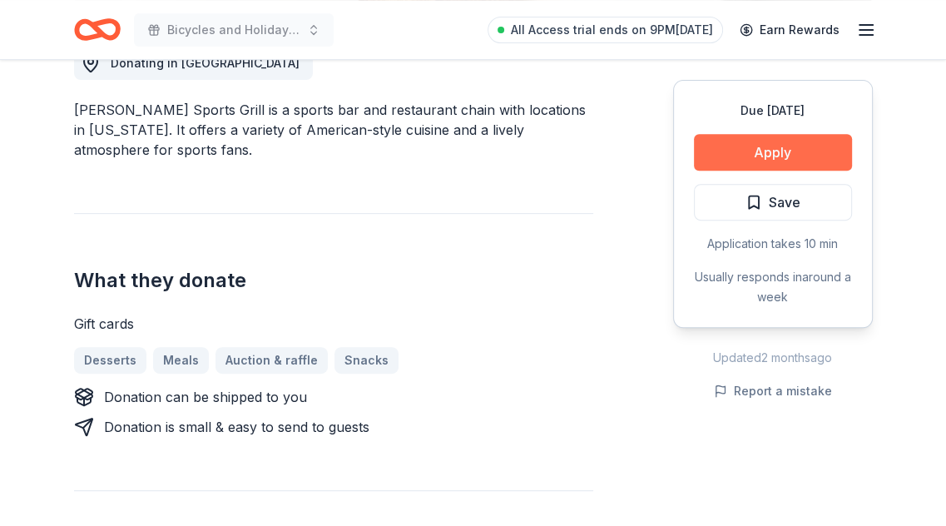
click at [809, 157] on button "Apply" at bounding box center [773, 152] width 158 height 37
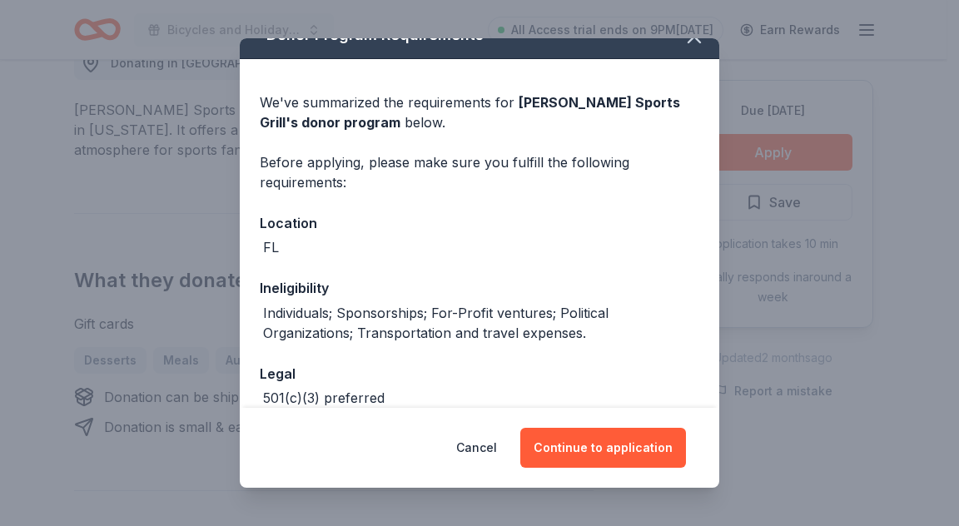
scroll to position [0, 0]
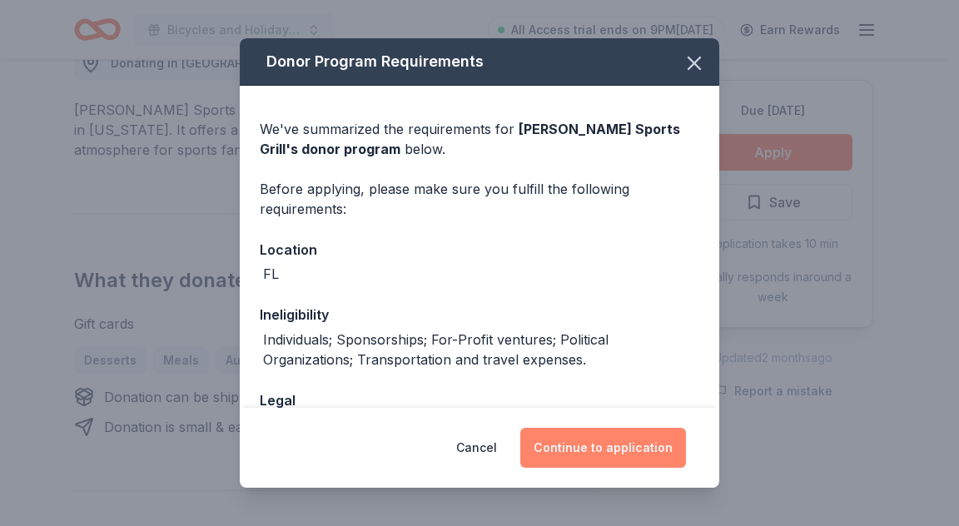
click at [612, 447] on button "Continue to application" at bounding box center [603, 448] width 166 height 40
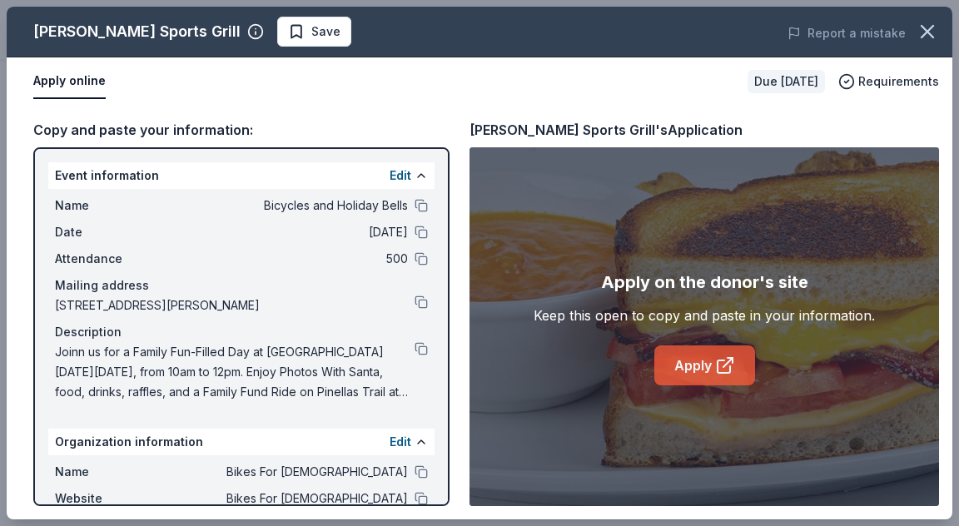
click at [725, 367] on icon at bounding box center [725, 365] width 20 height 20
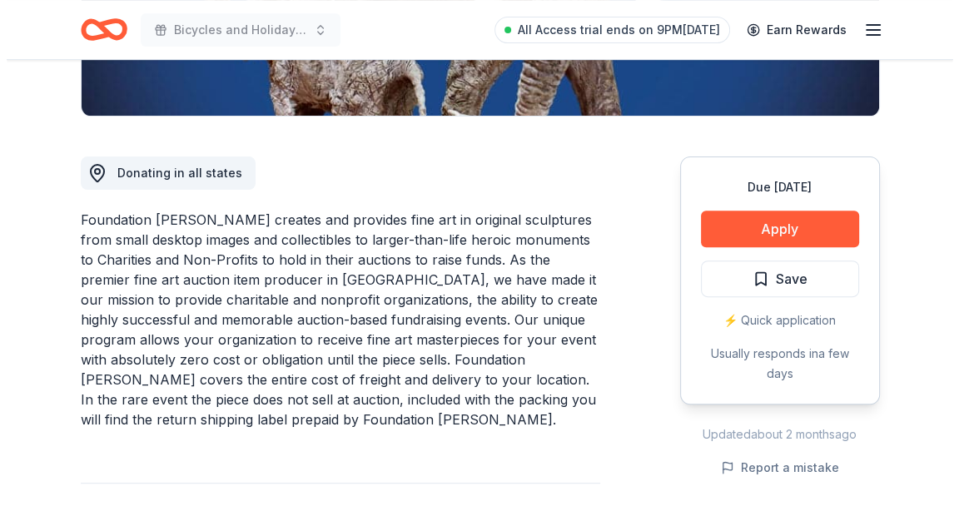
scroll to position [416, 0]
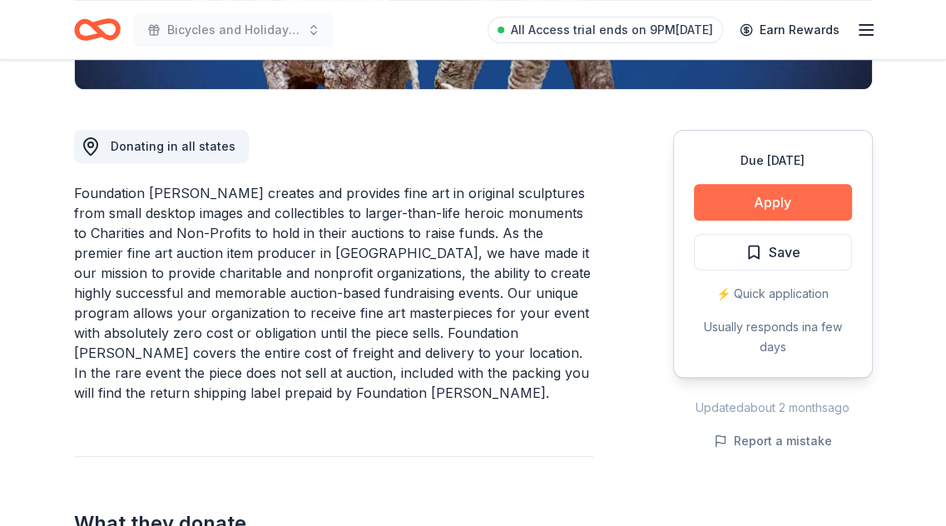
click at [739, 212] on button "Apply" at bounding box center [773, 202] width 158 height 37
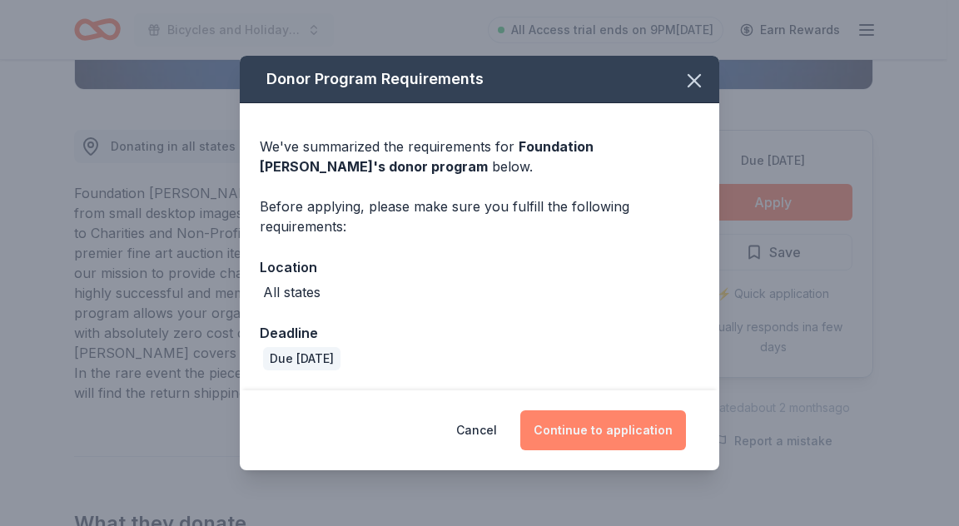
click at [632, 421] on button "Continue to application" at bounding box center [603, 430] width 166 height 40
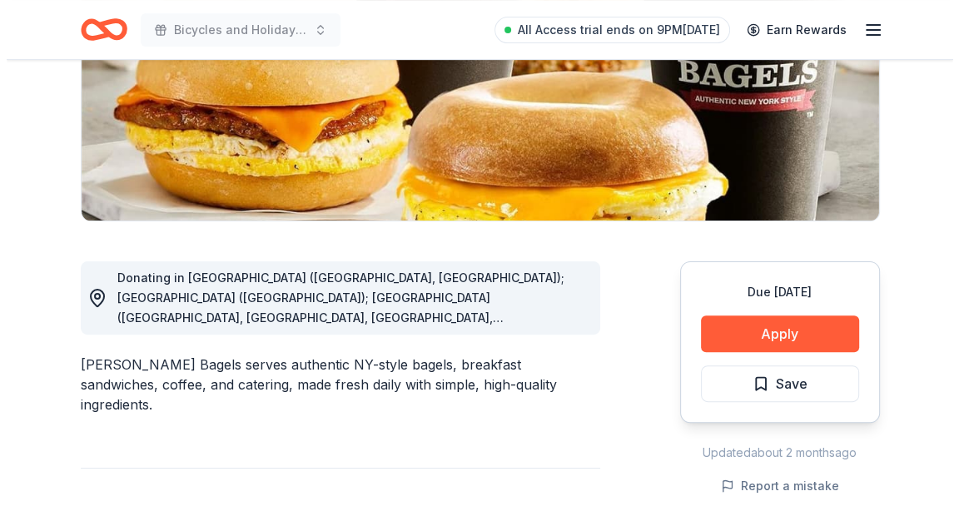
scroll to position [333, 0]
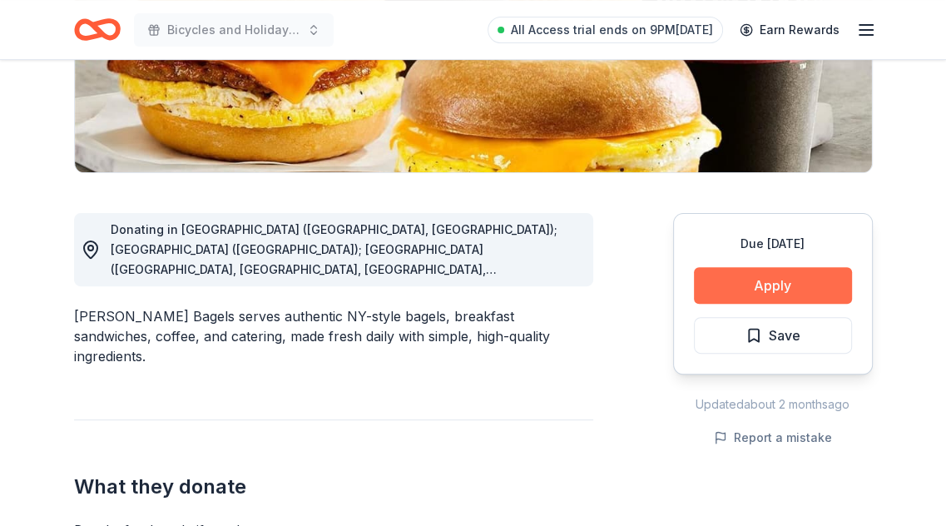
click at [759, 285] on button "Apply" at bounding box center [773, 285] width 158 height 37
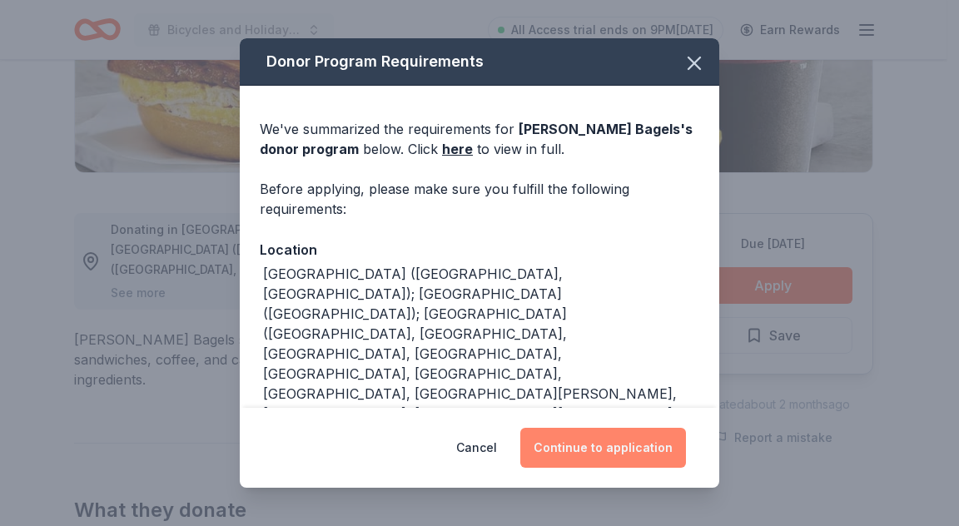
click at [593, 443] on button "Continue to application" at bounding box center [603, 448] width 166 height 40
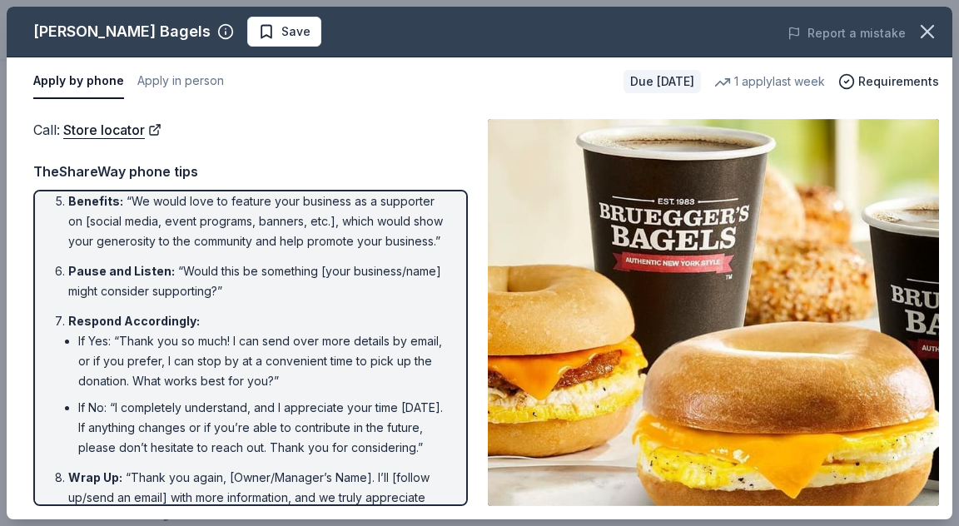
scroll to position [408, 0]
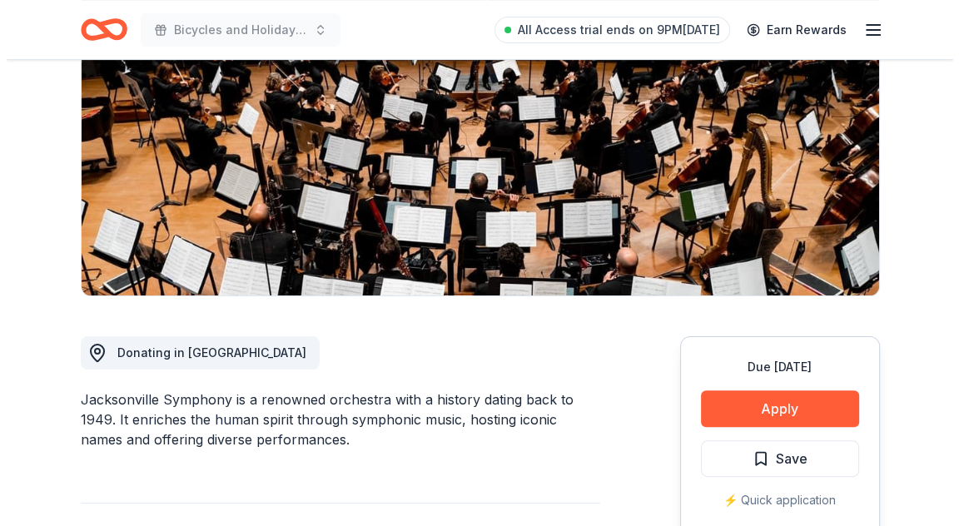
scroll to position [250, 0]
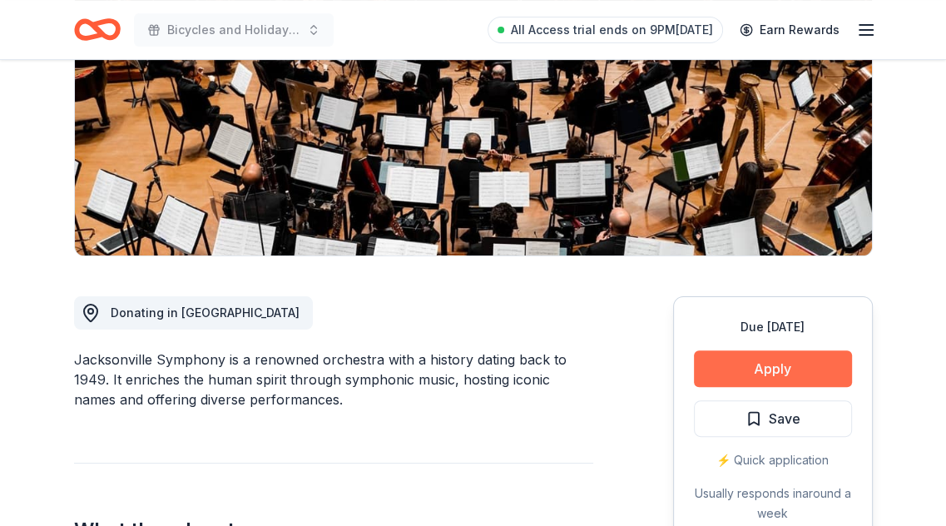
click at [760, 369] on button "Apply" at bounding box center [773, 368] width 158 height 37
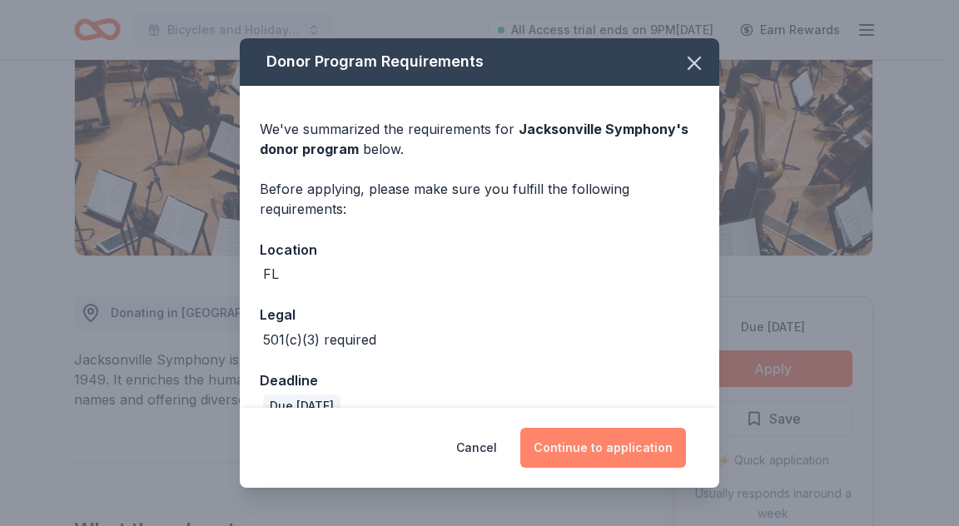
click at [622, 443] on button "Continue to application" at bounding box center [603, 448] width 166 height 40
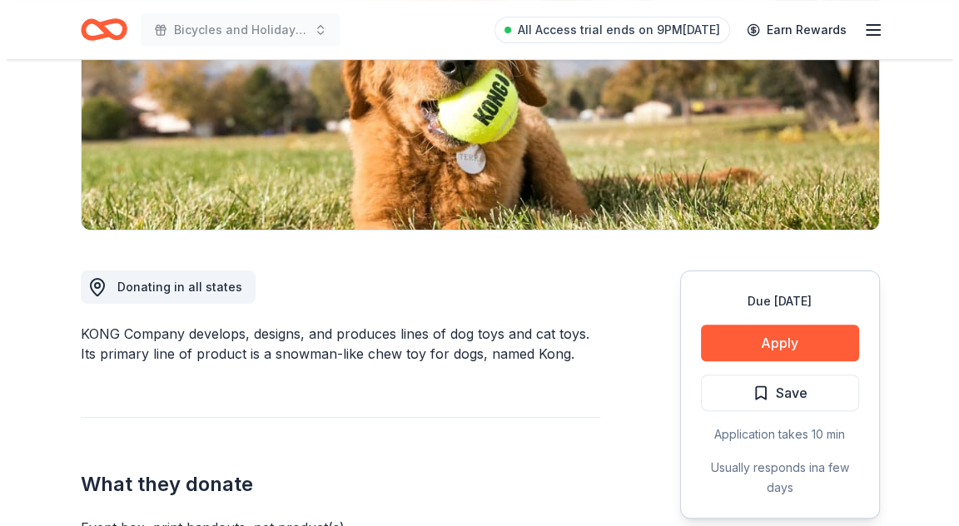
scroll to position [333, 0]
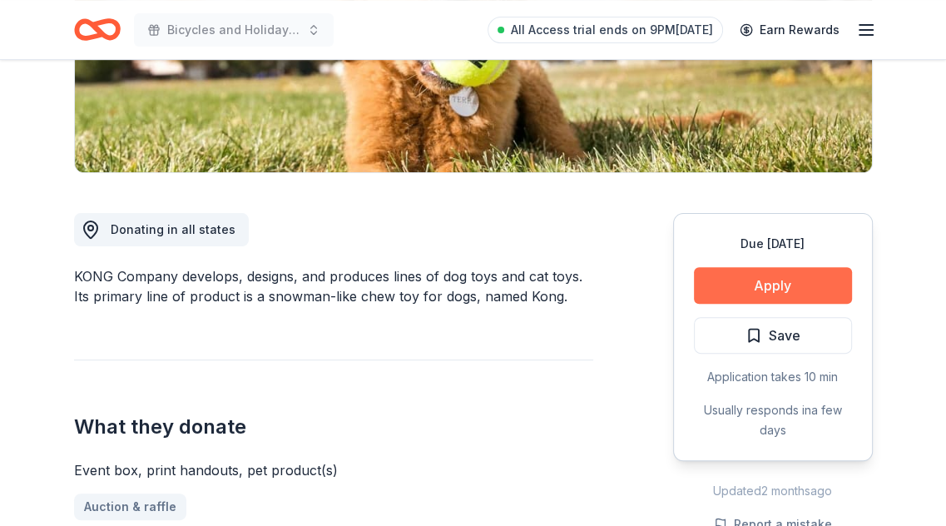
click at [757, 295] on button "Apply" at bounding box center [773, 285] width 158 height 37
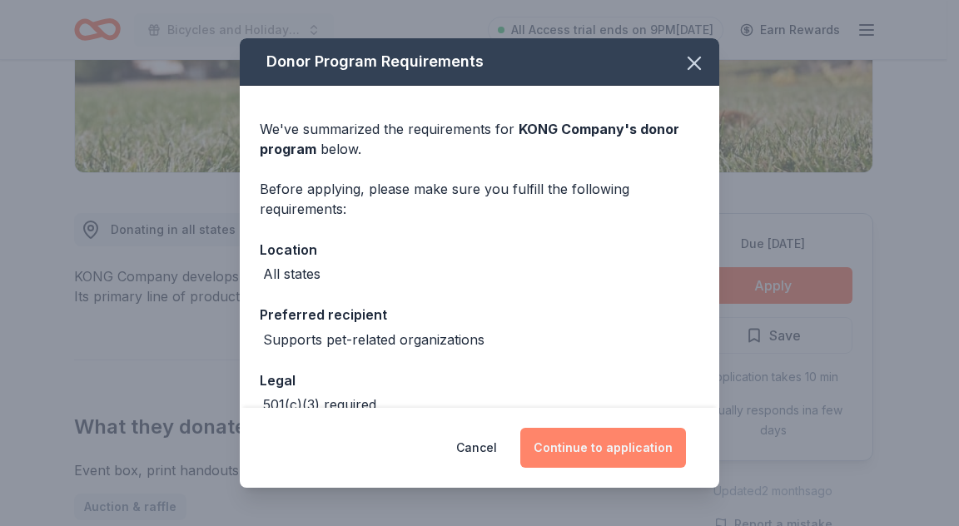
click at [628, 456] on button "Continue to application" at bounding box center [603, 448] width 166 height 40
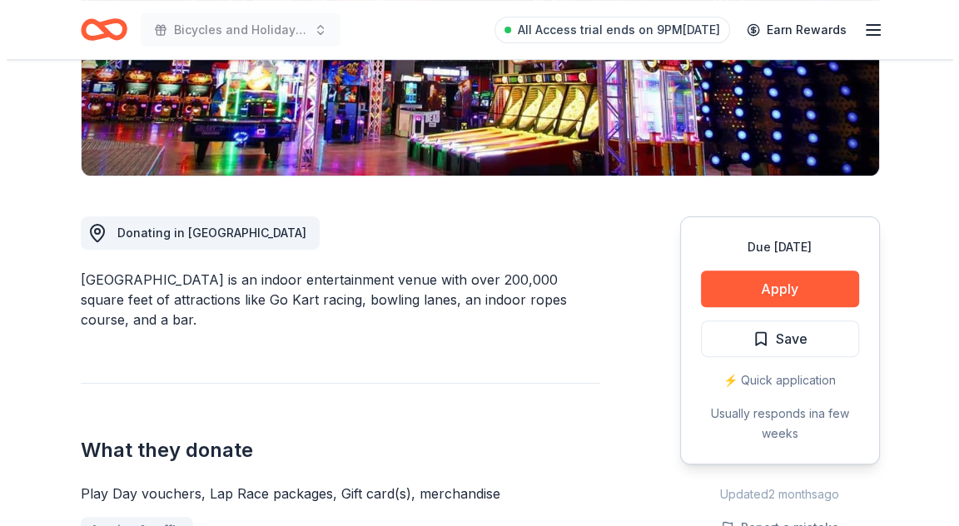
scroll to position [333, 0]
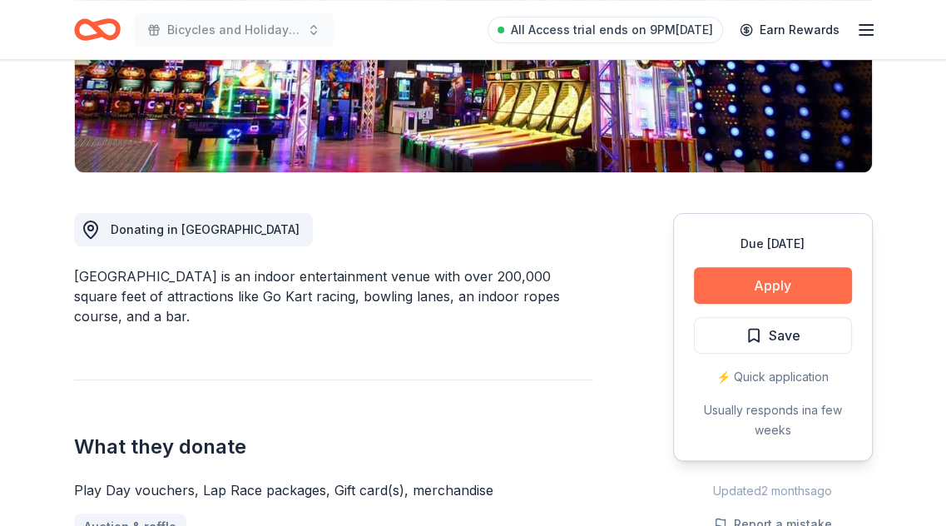
click at [724, 296] on button "Apply" at bounding box center [773, 285] width 158 height 37
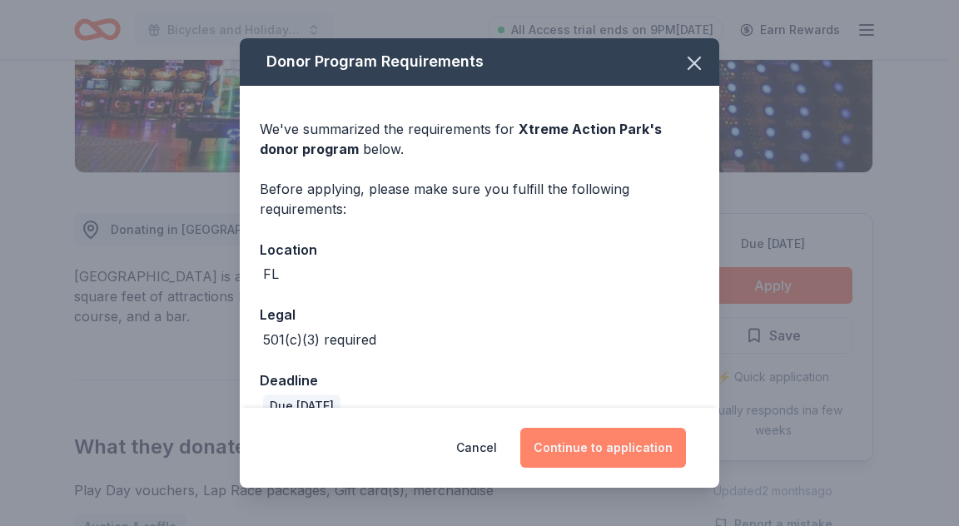
click at [609, 444] on button "Continue to application" at bounding box center [603, 448] width 166 height 40
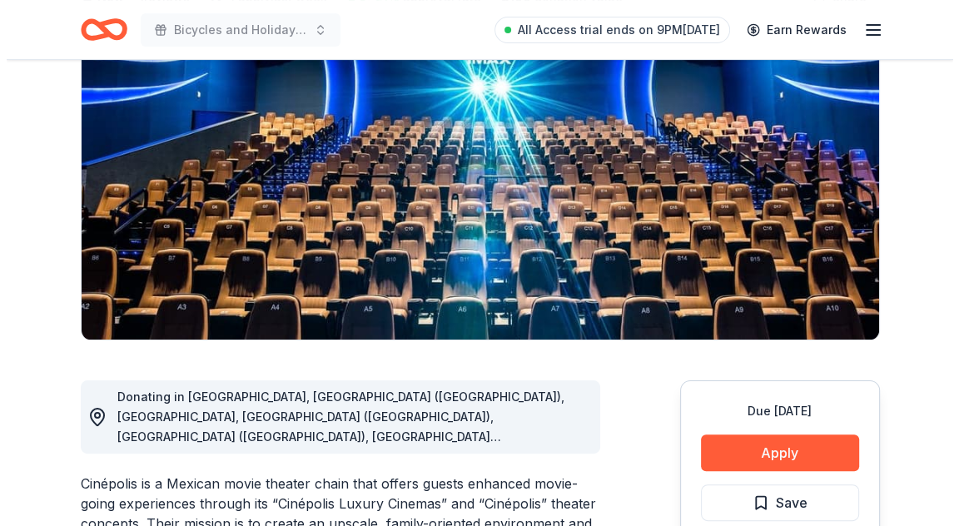
scroll to position [250, 0]
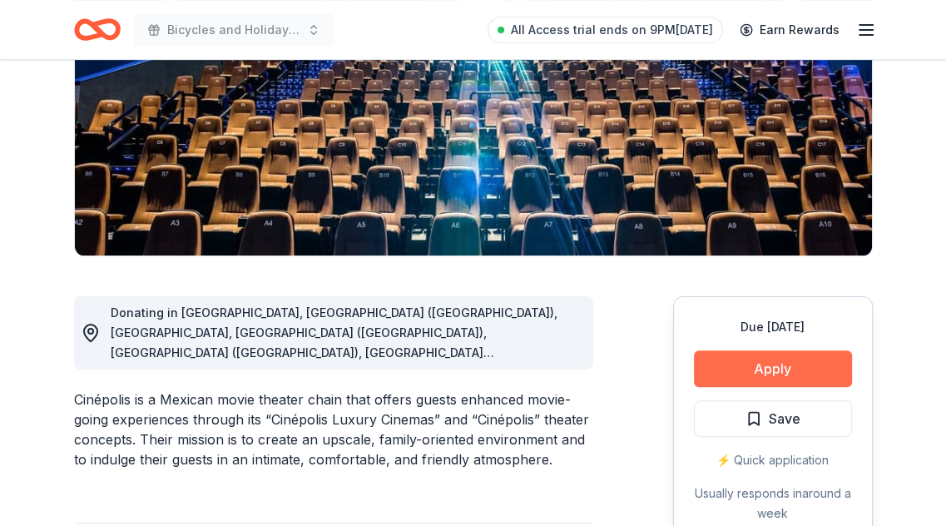
click at [761, 351] on button "Apply" at bounding box center [773, 368] width 158 height 37
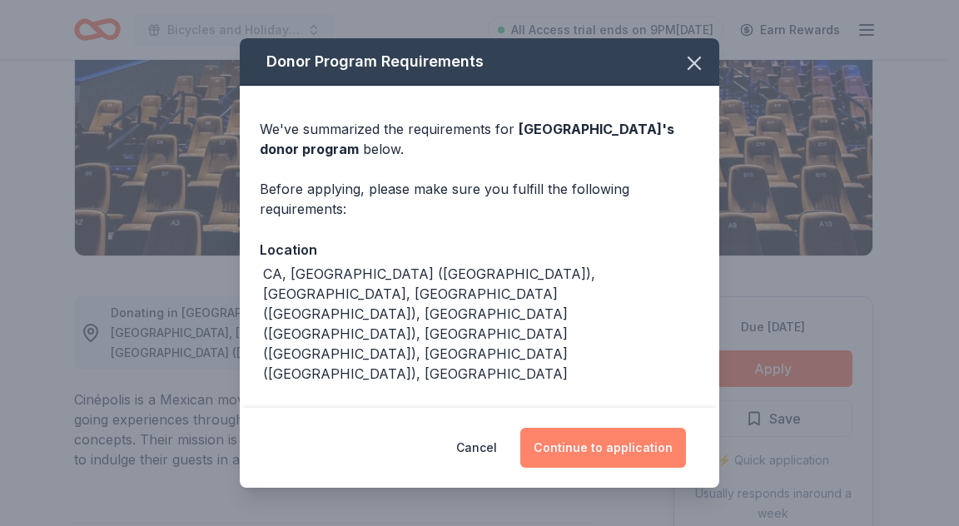
click at [579, 437] on button "Continue to application" at bounding box center [603, 448] width 166 height 40
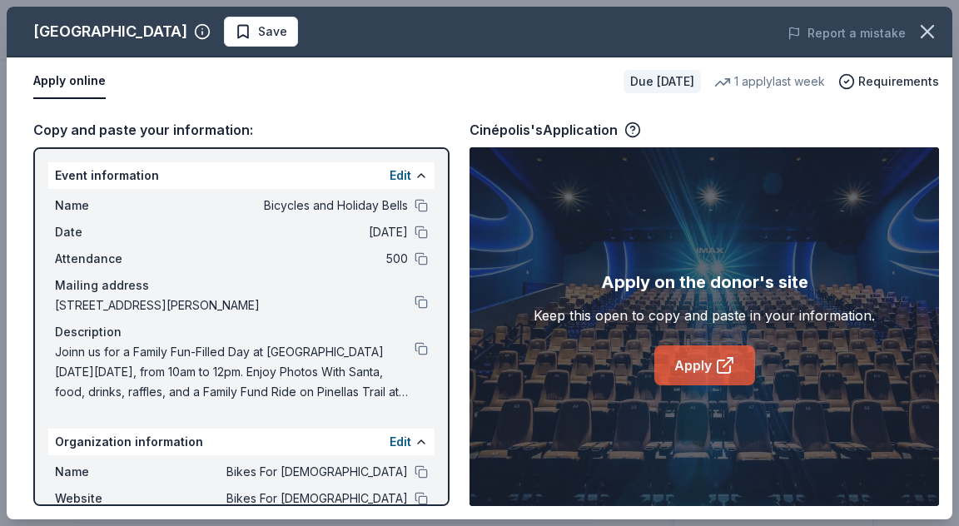
click at [708, 364] on link "Apply" at bounding box center [704, 365] width 101 height 40
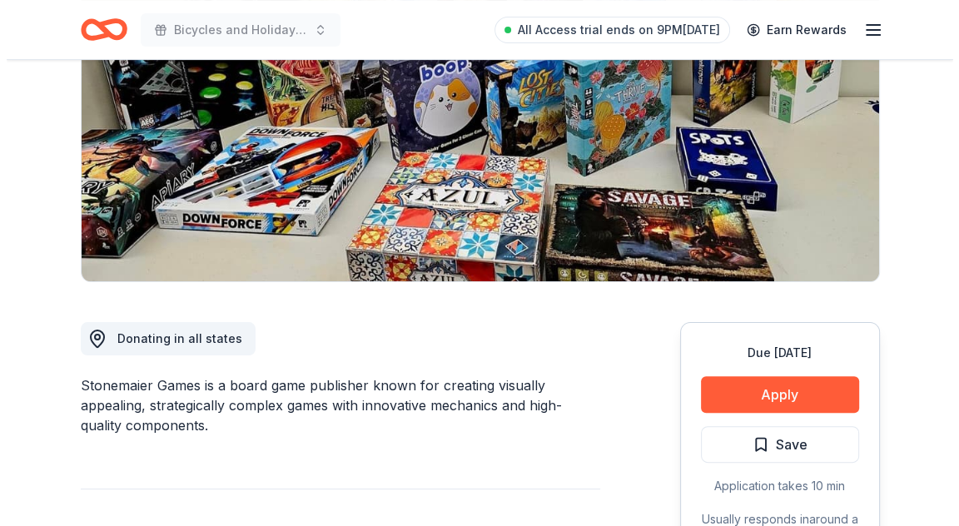
scroll to position [250, 0]
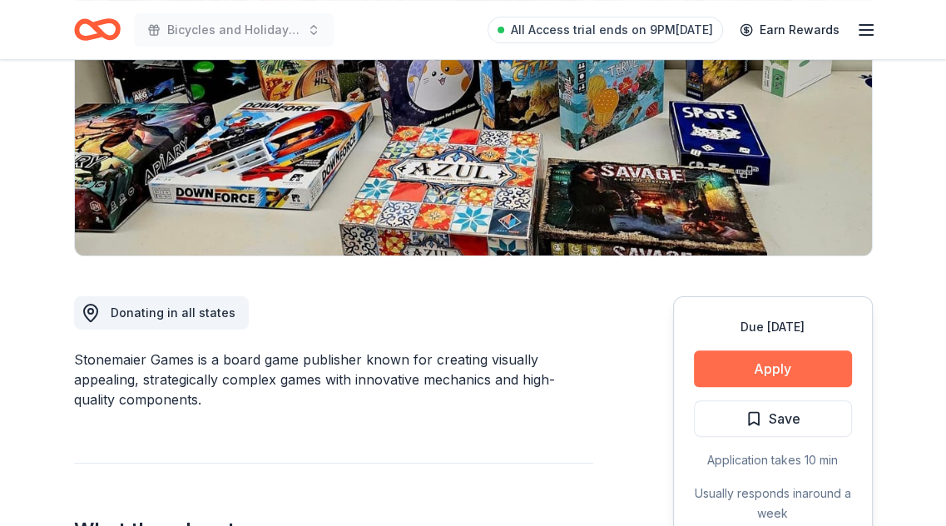
click at [726, 361] on button "Apply" at bounding box center [773, 368] width 158 height 37
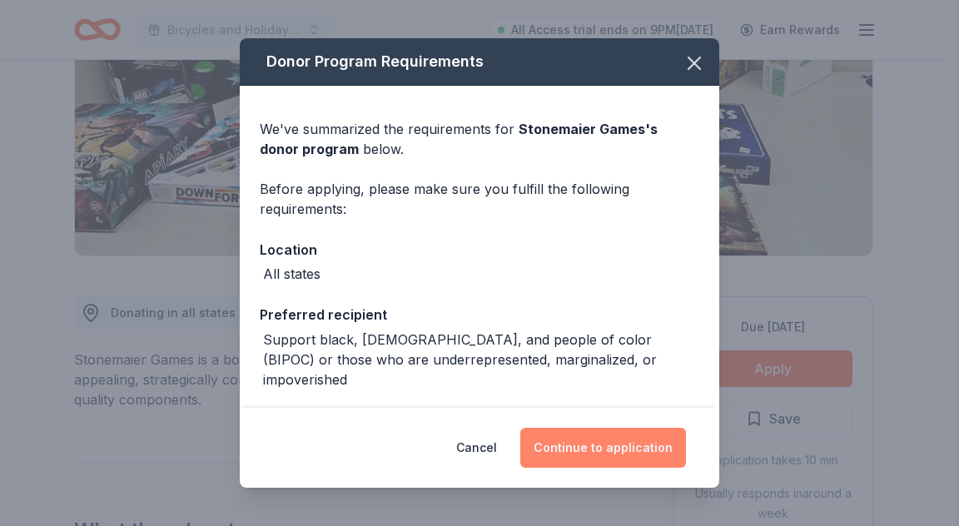
click at [629, 445] on button "Continue to application" at bounding box center [603, 448] width 166 height 40
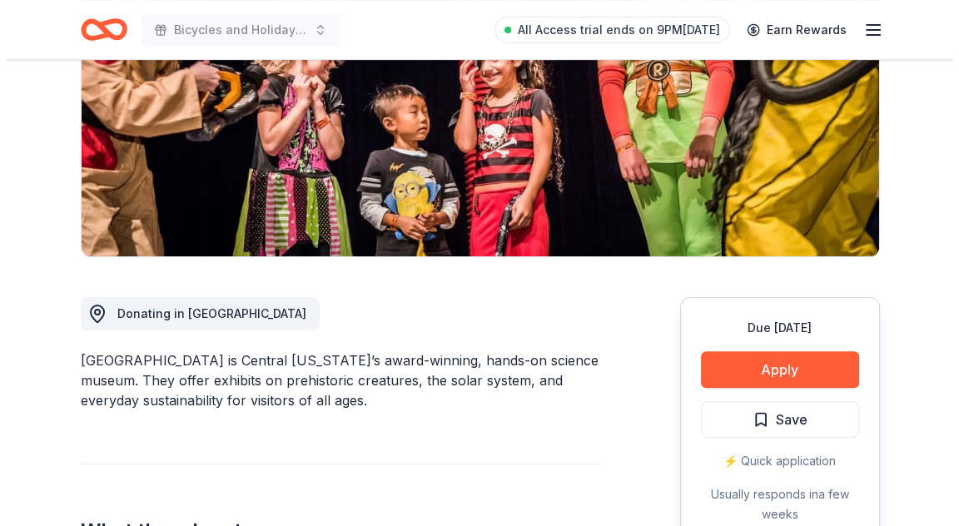
scroll to position [250, 0]
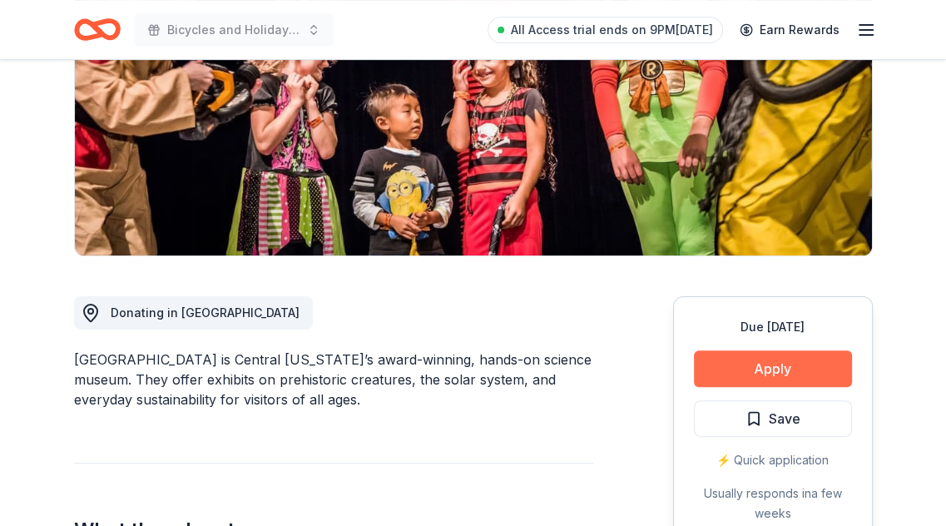
click at [724, 355] on button "Apply" at bounding box center [773, 368] width 158 height 37
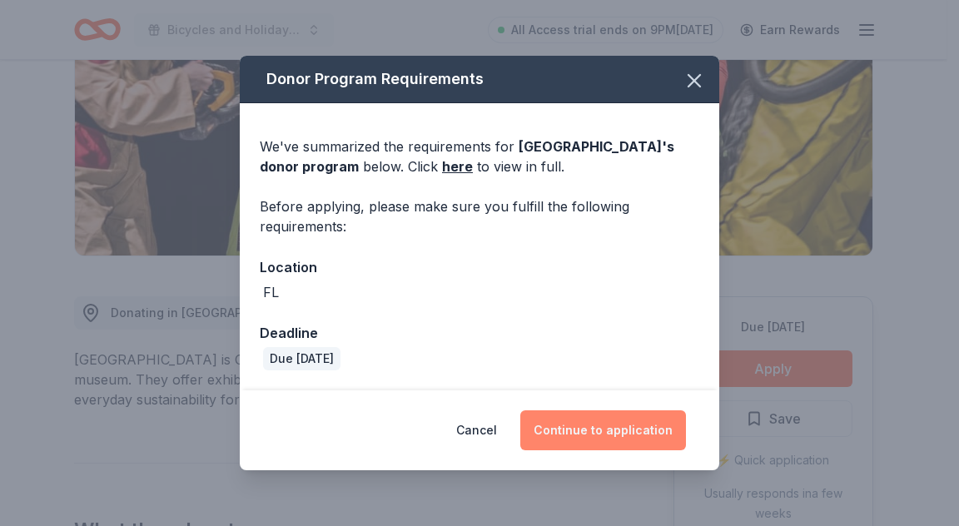
click at [622, 429] on button "Continue to application" at bounding box center [603, 430] width 166 height 40
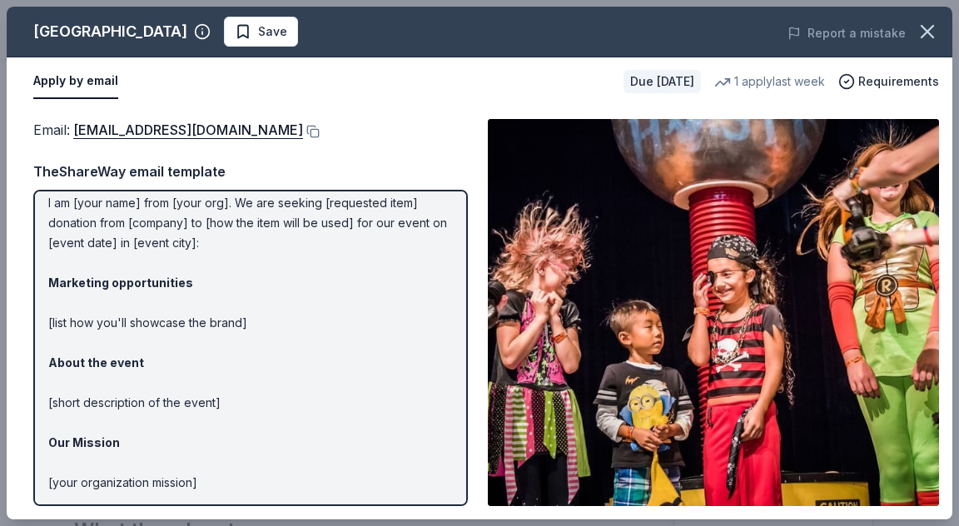
scroll to position [0, 0]
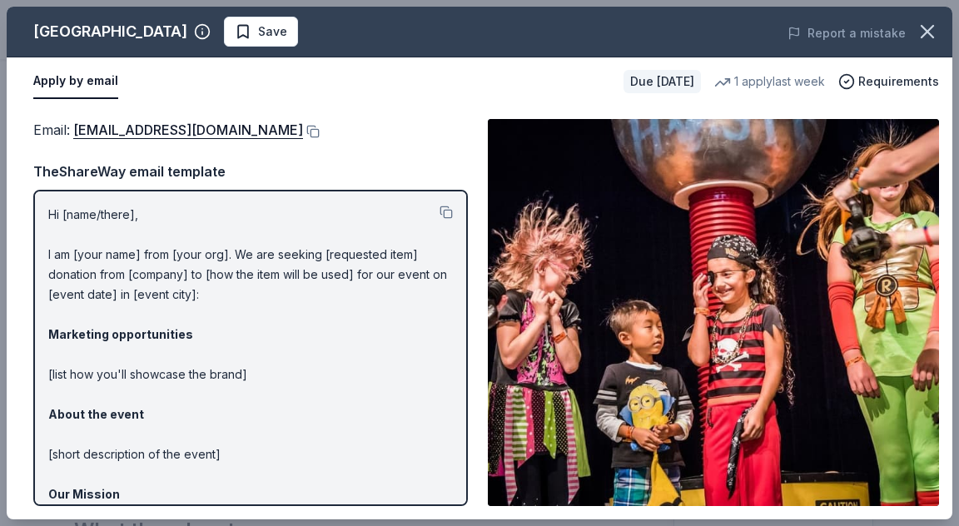
drag, startPoint x: 202, startPoint y: 27, endPoint x: 30, endPoint y: 23, distance: 172.3
click at [30, 23] on div "Orlando Science Center Save" at bounding box center [291, 32] width 568 height 30
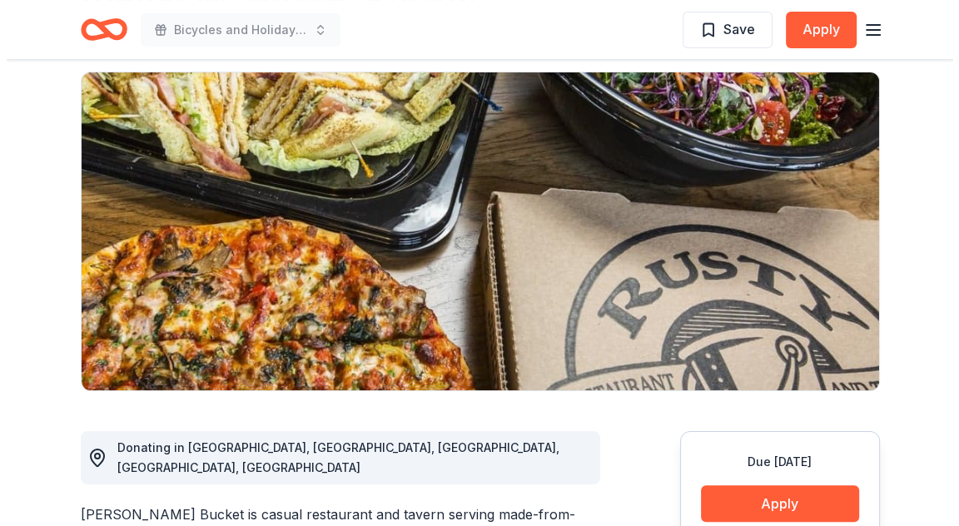
scroll to position [166, 0]
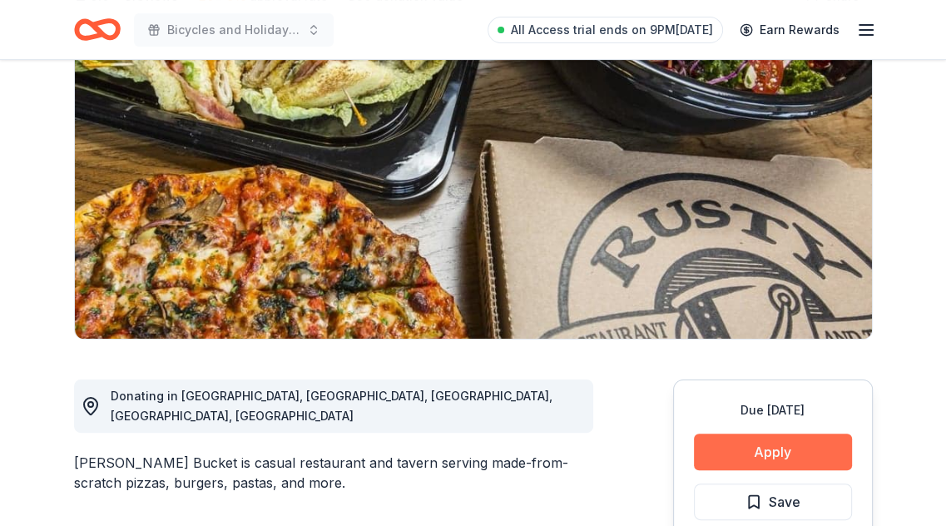
click at [746, 454] on button "Apply" at bounding box center [773, 452] width 158 height 37
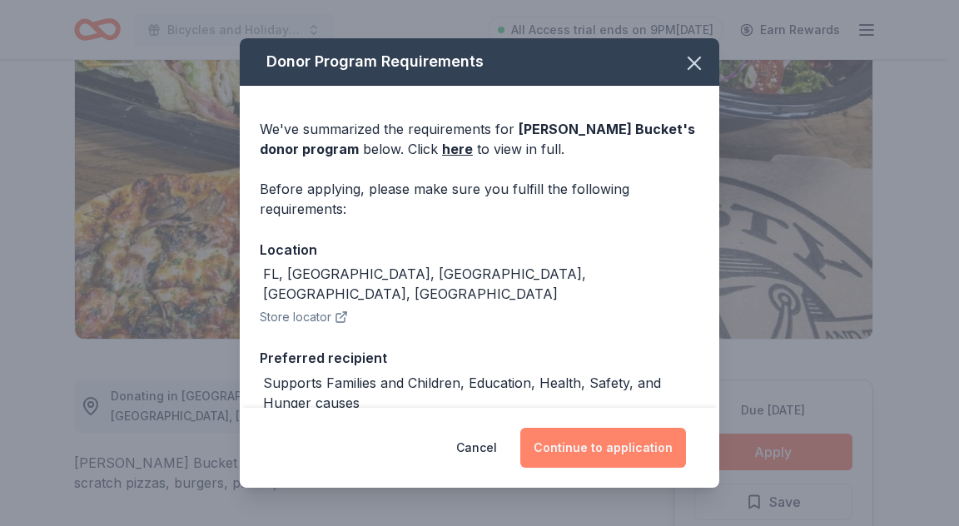
click at [617, 449] on button "Continue to application" at bounding box center [603, 448] width 166 height 40
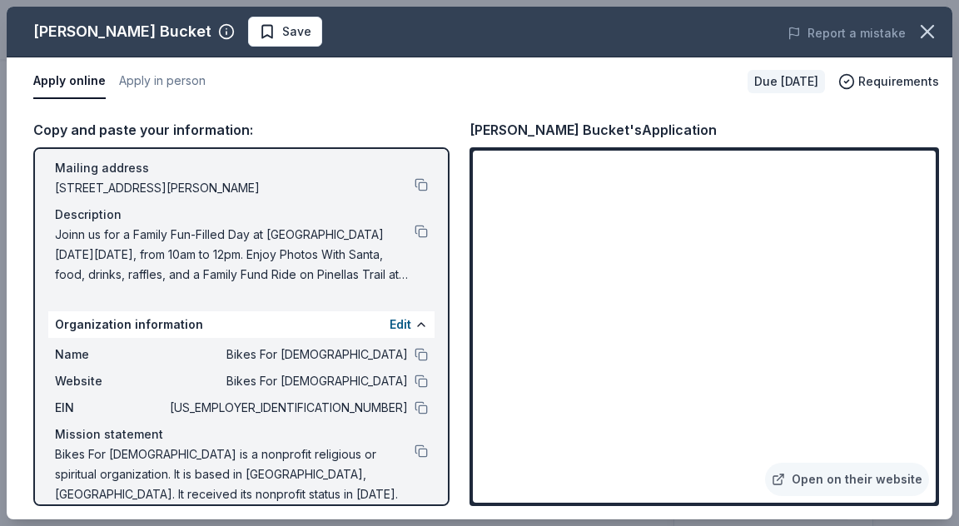
scroll to position [136, 0]
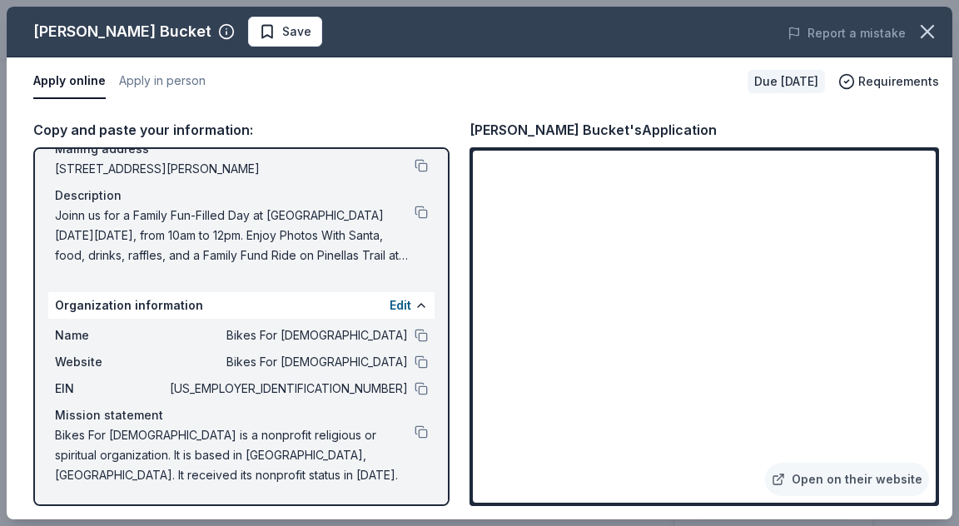
click at [420, 113] on div "Copy and paste your information: Event information Edit Name Bicycles and Holid…" at bounding box center [479, 313] width 945 height 414
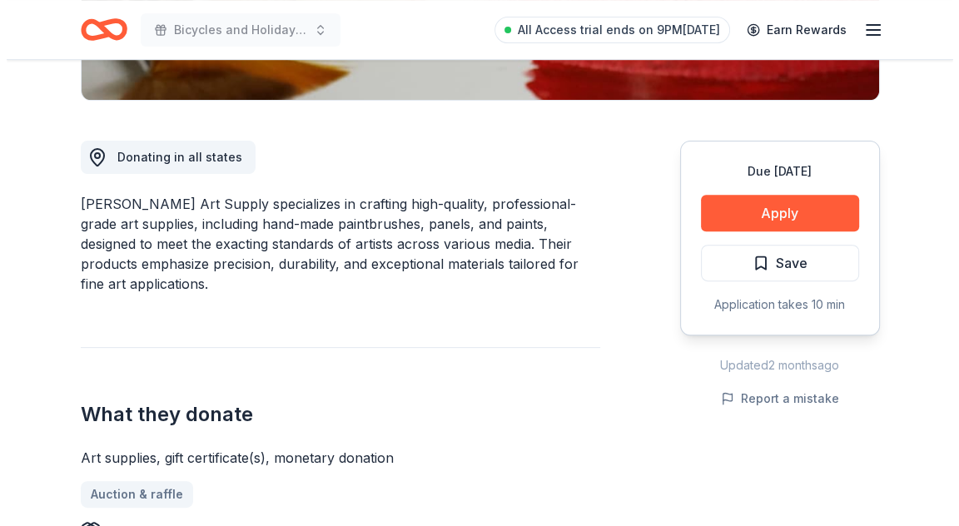
scroll to position [416, 0]
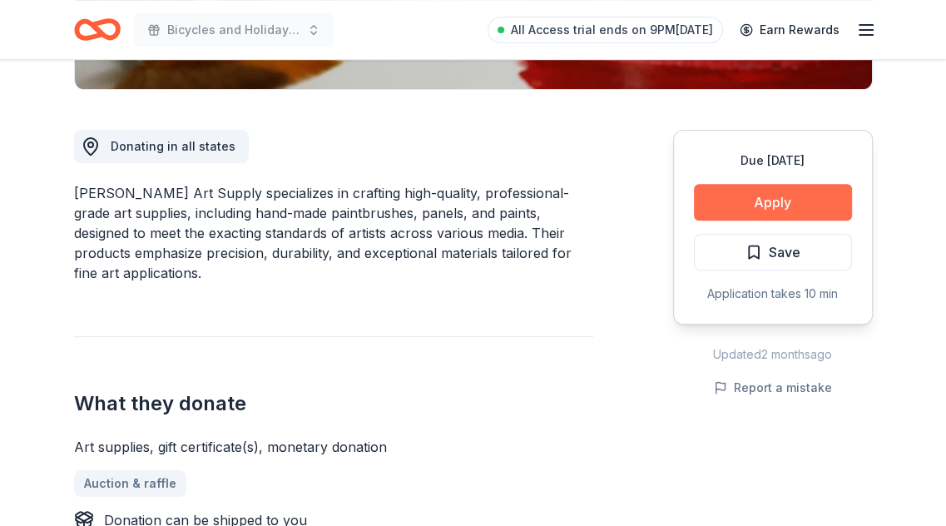
click at [736, 213] on button "Apply" at bounding box center [773, 202] width 158 height 37
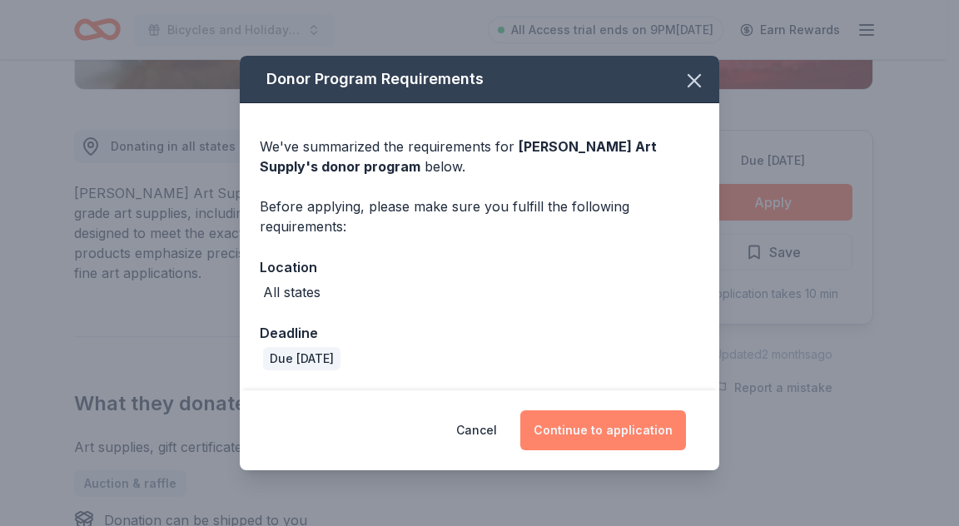
click at [598, 424] on button "Continue to application" at bounding box center [603, 430] width 166 height 40
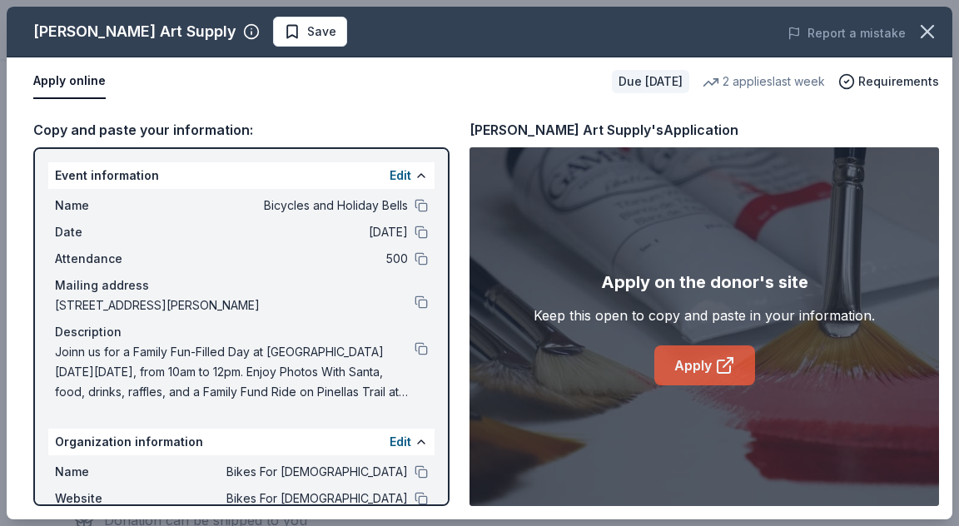
click at [727, 360] on icon at bounding box center [725, 365] width 20 height 20
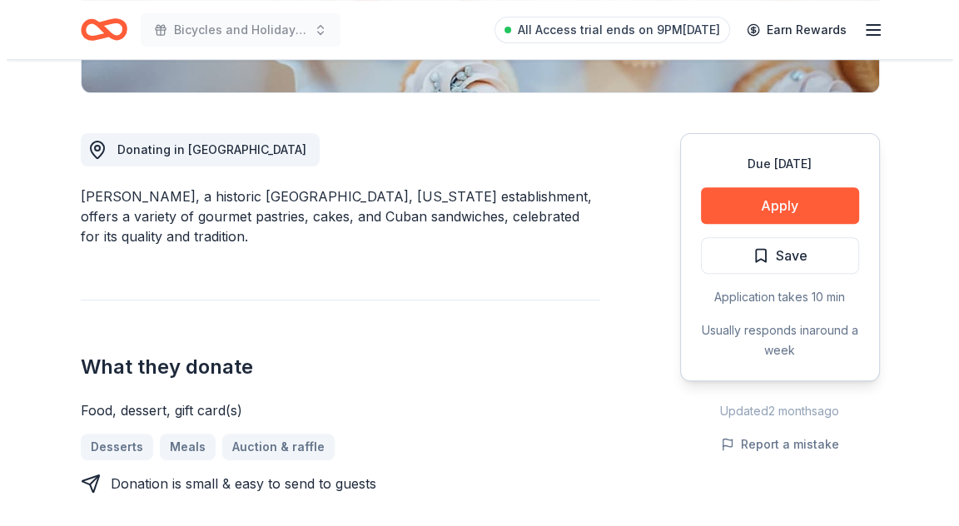
scroll to position [499, 0]
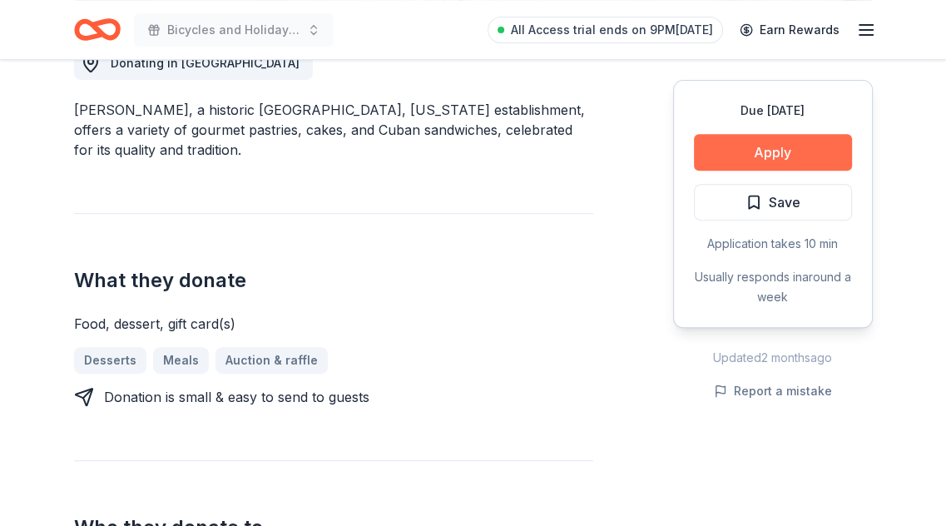
click at [741, 146] on button "Apply" at bounding box center [773, 152] width 158 height 37
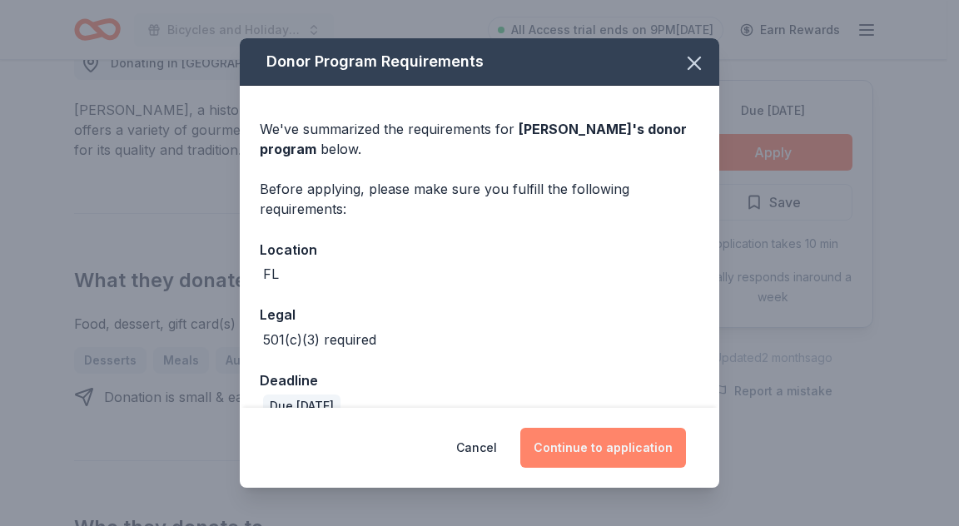
click at [589, 457] on button "Continue to application" at bounding box center [603, 448] width 166 height 40
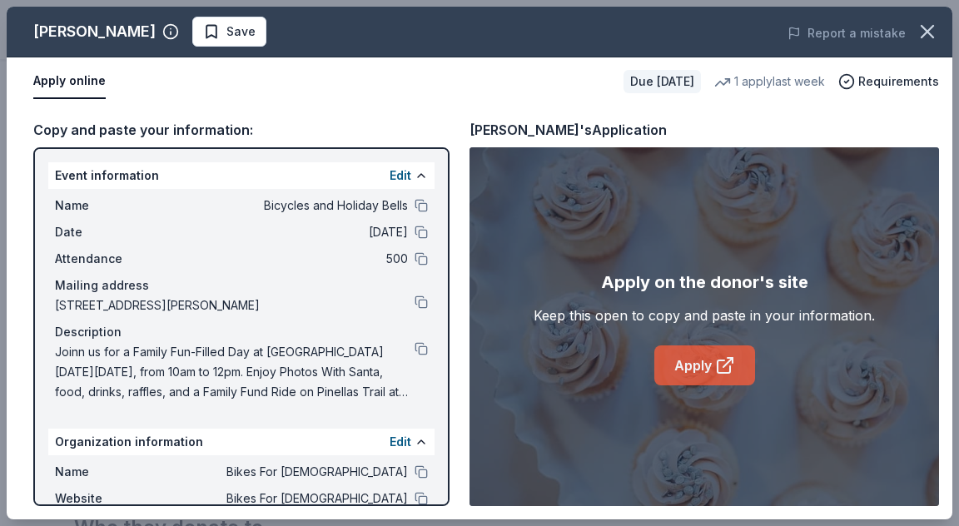
click at [717, 361] on icon at bounding box center [723, 366] width 12 height 12
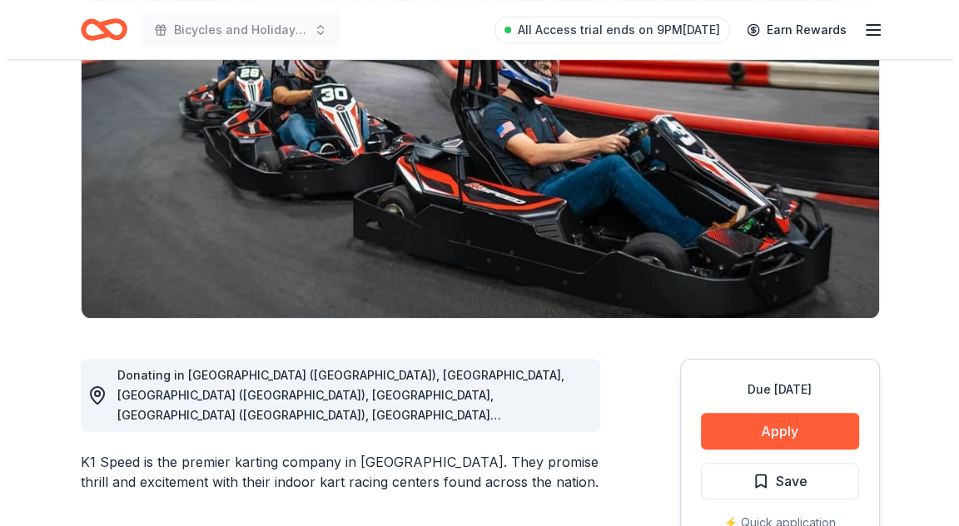
scroll to position [333, 0]
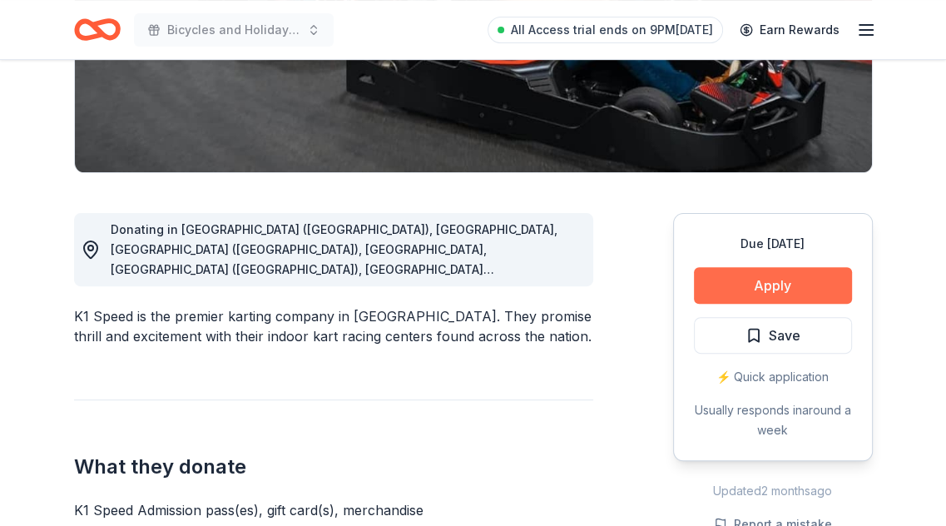
click at [765, 283] on button "Apply" at bounding box center [773, 285] width 158 height 37
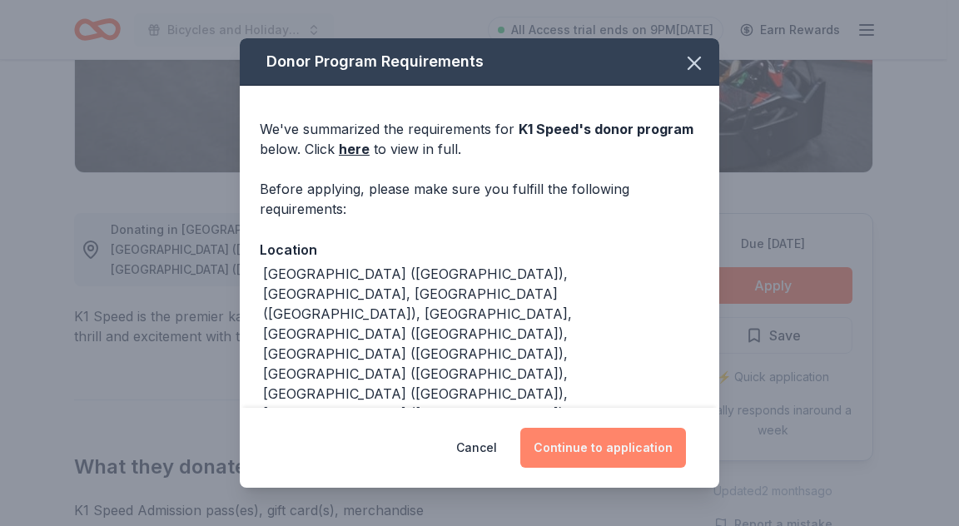
click at [587, 455] on button "Continue to application" at bounding box center [603, 448] width 166 height 40
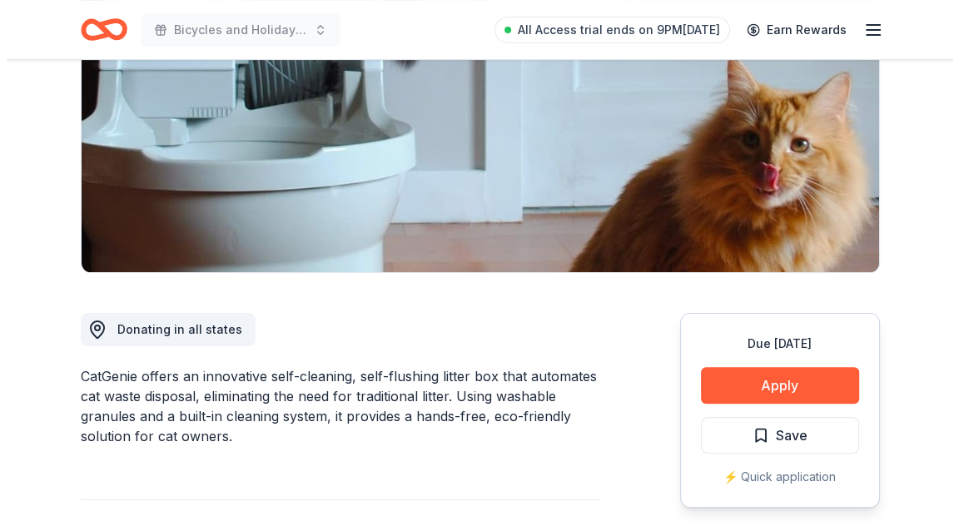
scroll to position [333, 0]
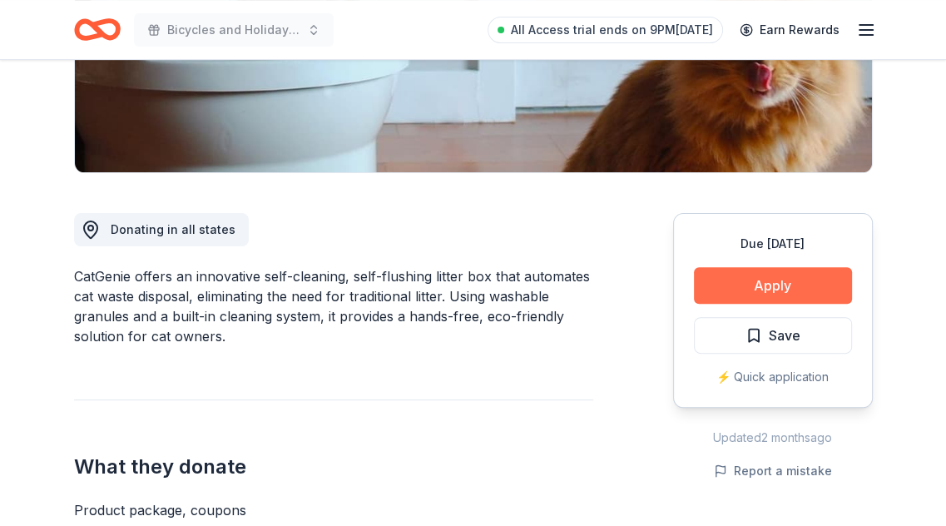
click at [752, 283] on button "Apply" at bounding box center [773, 285] width 158 height 37
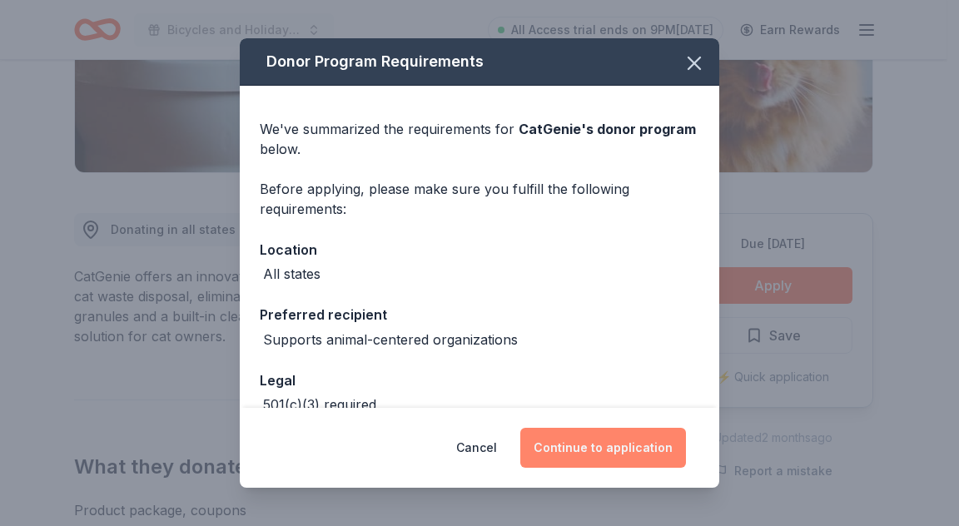
click at [580, 460] on button "Continue to application" at bounding box center [603, 448] width 166 height 40
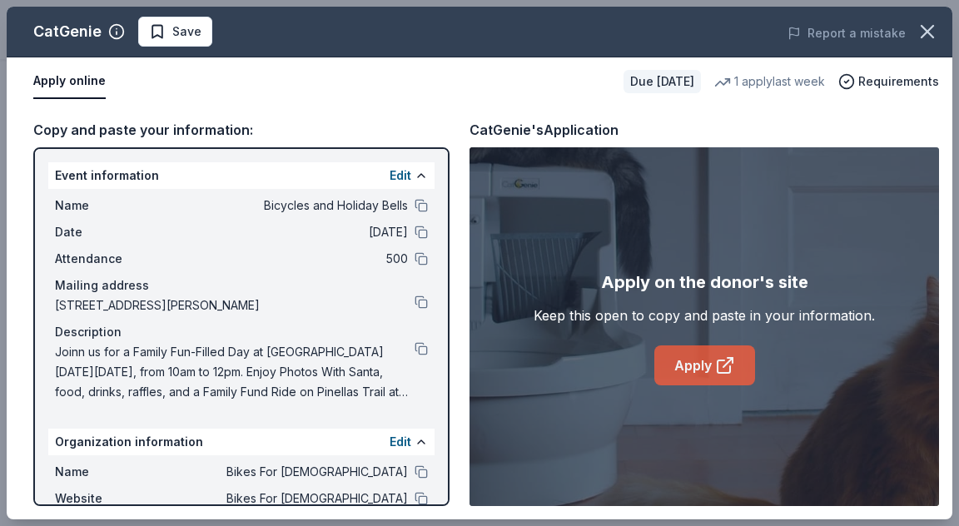
click at [744, 380] on link "Apply" at bounding box center [704, 365] width 101 height 40
